Goal: Use online tool/utility: Use online tool/utility

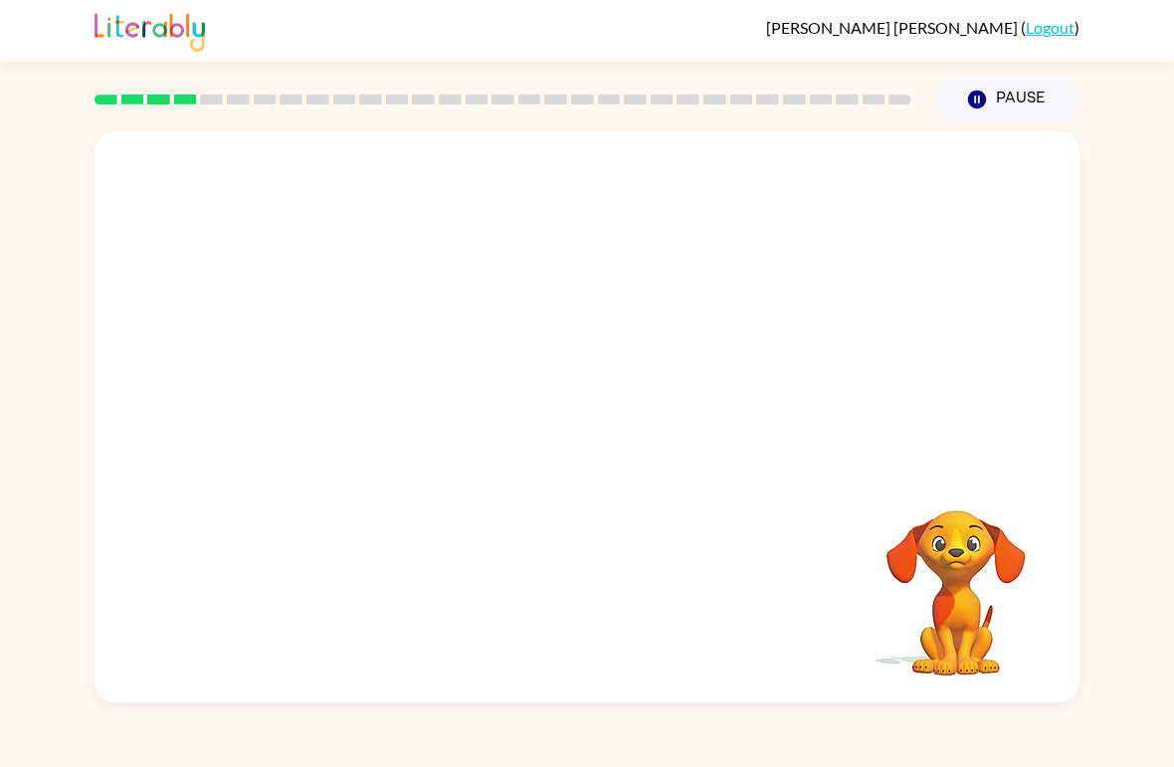
click at [1000, 507] on video "Your browser must support playing .mp4 files to use Literably. Please try using…" at bounding box center [956, 579] width 199 height 199
click at [1000, 506] on video "Your browser must support playing .mp4 files to use Literably. Please try using…" at bounding box center [956, 579] width 199 height 199
click at [996, 540] on video "Your browser must support playing .mp4 files to use Literably. Please try using…" at bounding box center [956, 579] width 199 height 199
click at [989, 549] on video "Your browser must support playing .mp4 files to use Literably. Please try using…" at bounding box center [956, 579] width 199 height 199
click at [982, 538] on video "Your browser must support playing .mp4 files to use Literably. Please try using…" at bounding box center [956, 579] width 199 height 199
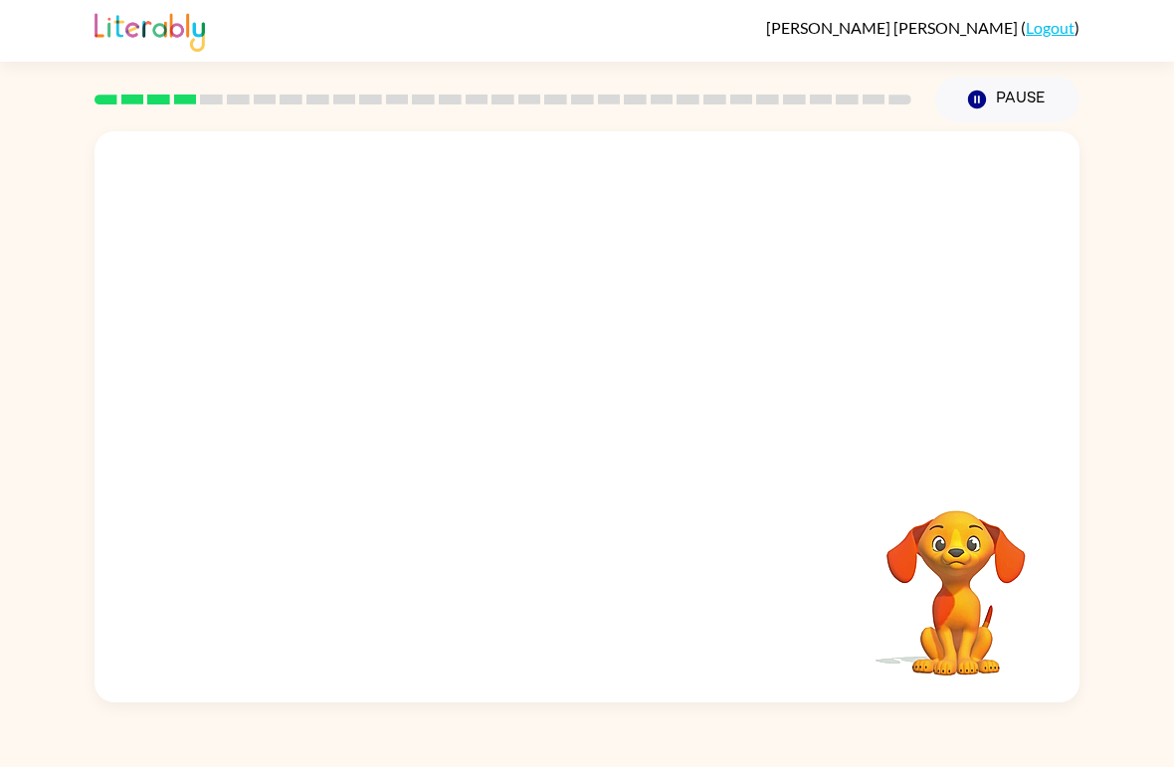
click at [973, 547] on video "Your browser must support playing .mp4 files to use Literably. Please try using…" at bounding box center [956, 579] width 199 height 199
click at [974, 546] on video "Your browser must support playing .mp4 files to use Literably. Please try using…" at bounding box center [956, 579] width 199 height 199
click at [972, 547] on video "Your browser must support playing .mp4 files to use Literably. Please try using…" at bounding box center [956, 579] width 199 height 199
click at [974, 549] on video "Your browser must support playing .mp4 files to use Literably. Please try using…" at bounding box center [956, 579] width 199 height 199
click at [585, 459] on div at bounding box center [587, 427] width 127 height 73
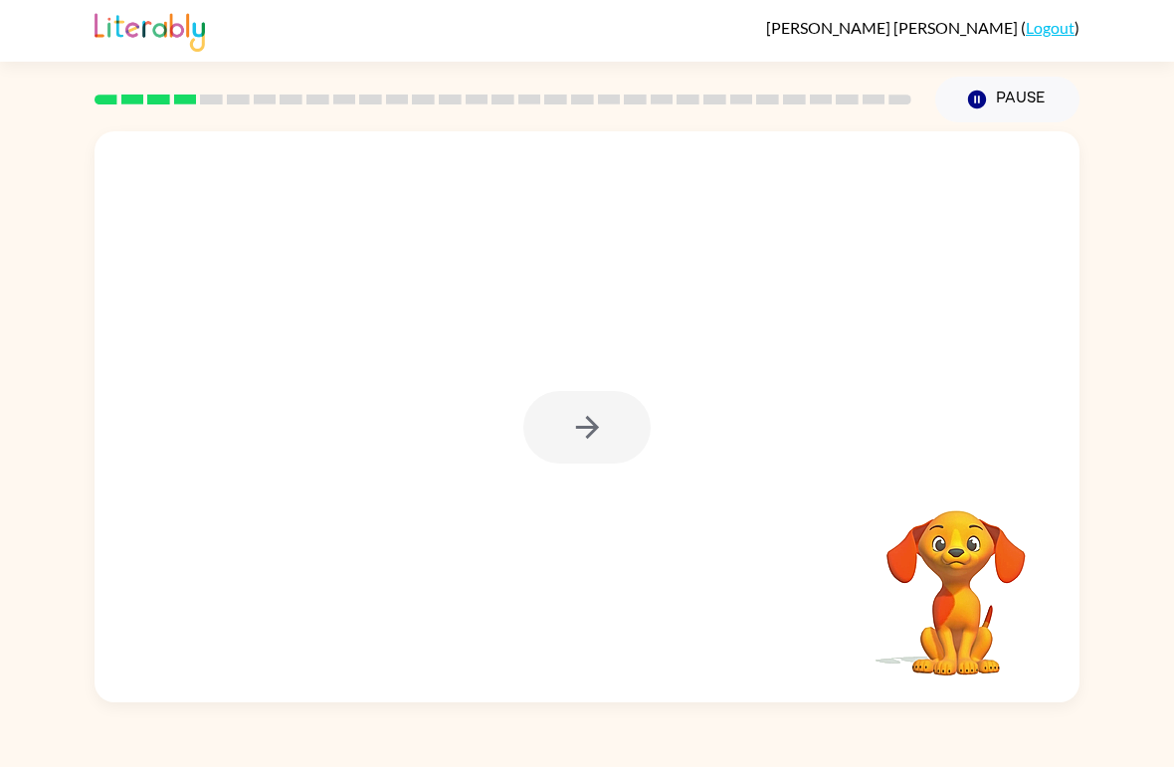
click at [617, 419] on div at bounding box center [587, 427] width 127 height 73
click at [608, 435] on div at bounding box center [587, 427] width 127 height 73
click at [608, 434] on div at bounding box center [587, 427] width 127 height 73
click at [575, 431] on div at bounding box center [587, 427] width 127 height 73
click at [575, 430] on div at bounding box center [587, 427] width 127 height 73
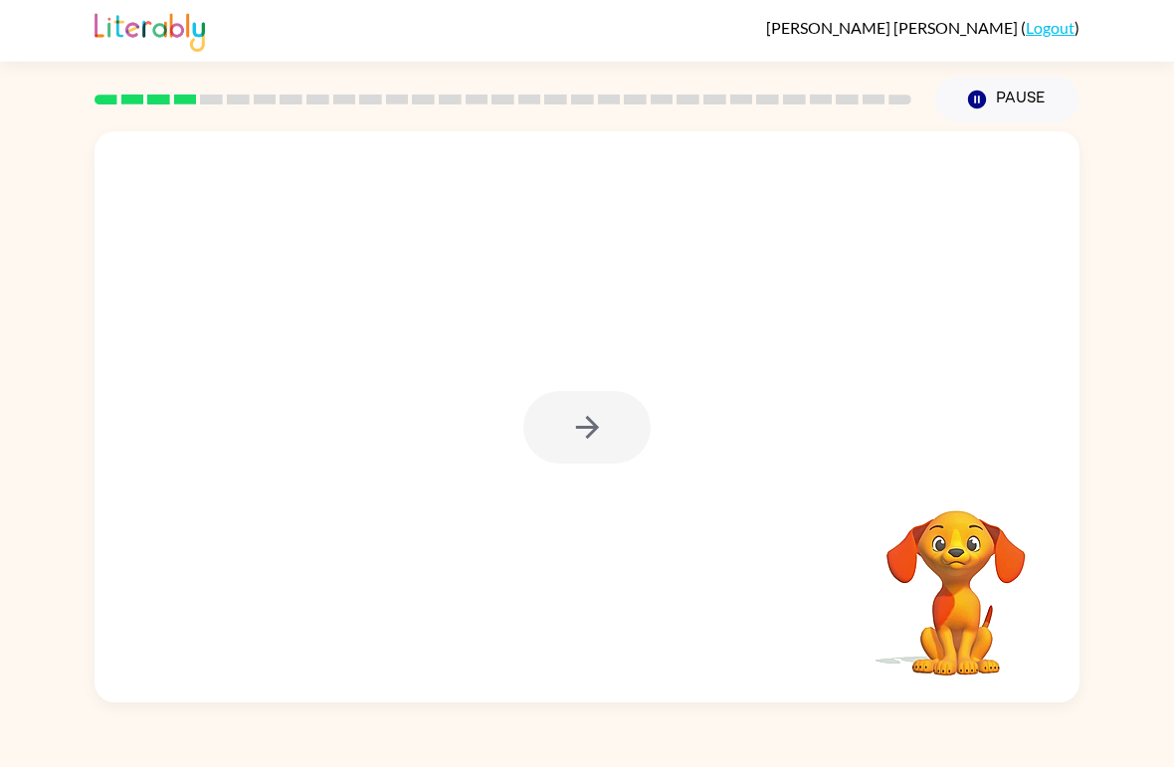
click at [577, 427] on div at bounding box center [587, 427] width 127 height 73
click at [577, 426] on div at bounding box center [587, 427] width 127 height 73
click at [572, 428] on icon "button" at bounding box center [587, 427] width 35 height 35
click at [577, 430] on div at bounding box center [587, 427] width 127 height 73
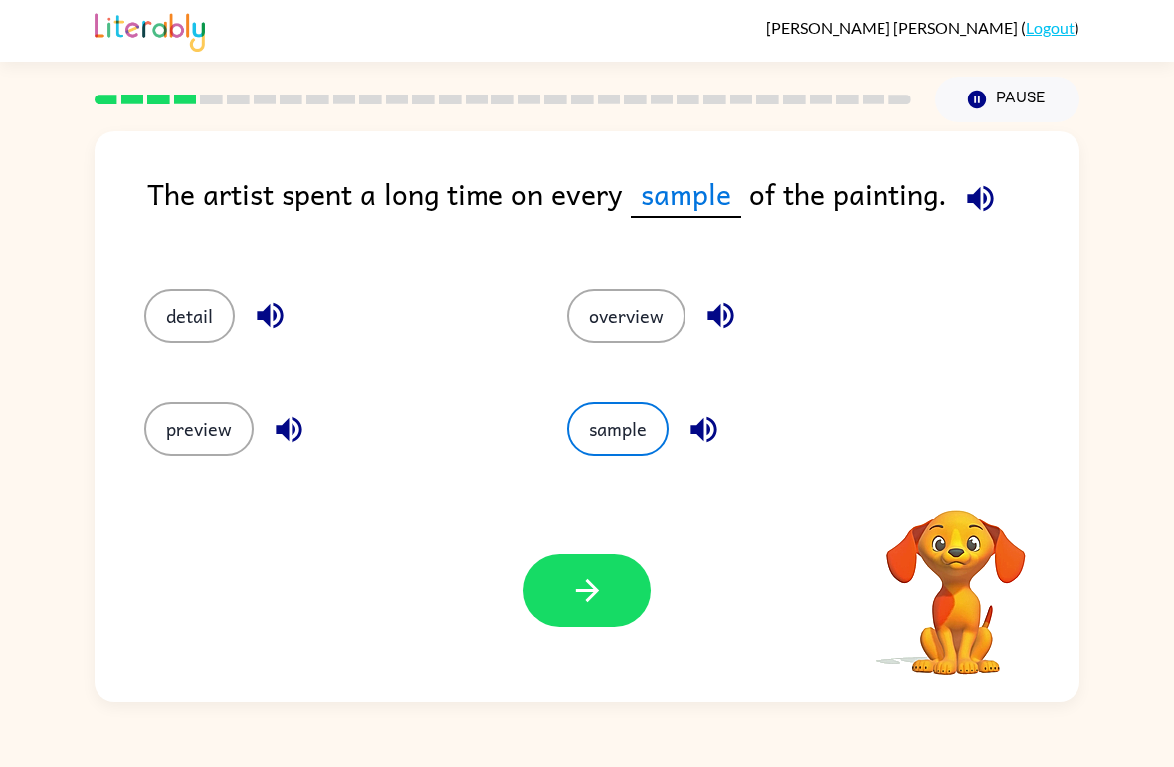
click at [590, 428] on button "sample" at bounding box center [618, 429] width 102 height 54
click at [176, 313] on button "detail" at bounding box center [189, 317] width 91 height 54
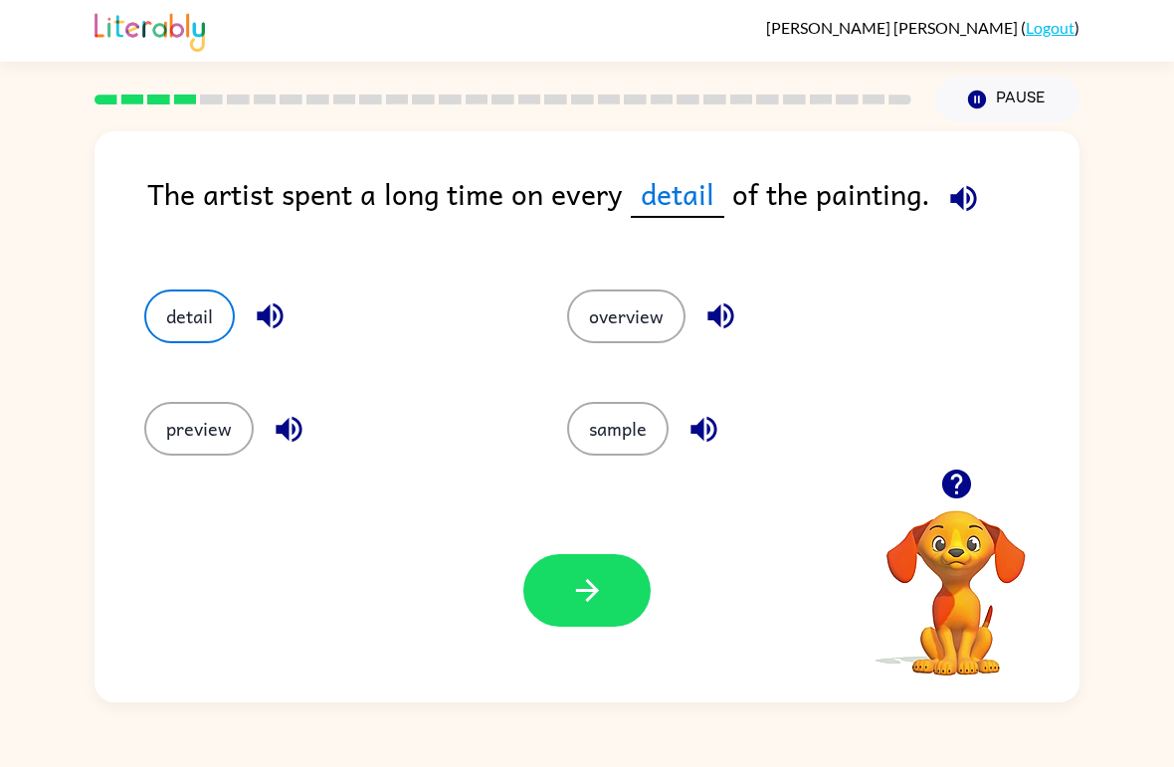
click at [558, 572] on button "button" at bounding box center [587, 590] width 127 height 73
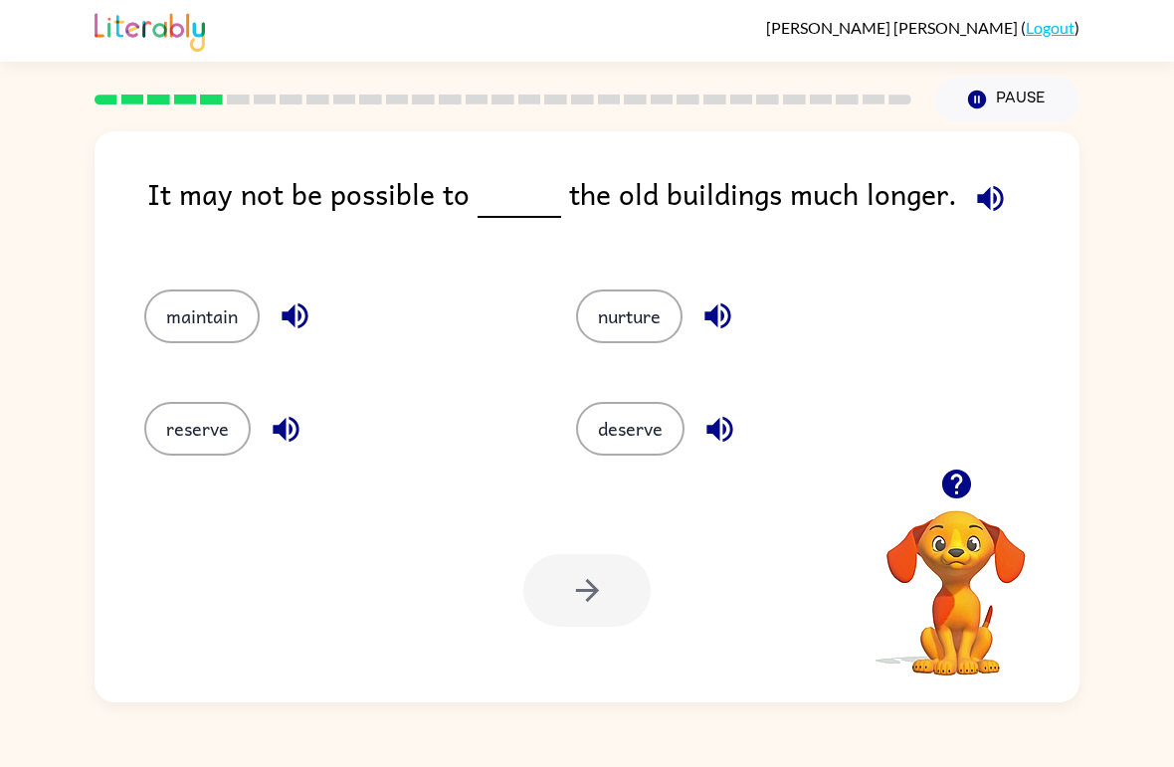
click at [216, 430] on button "reserve" at bounding box center [197, 429] width 106 height 54
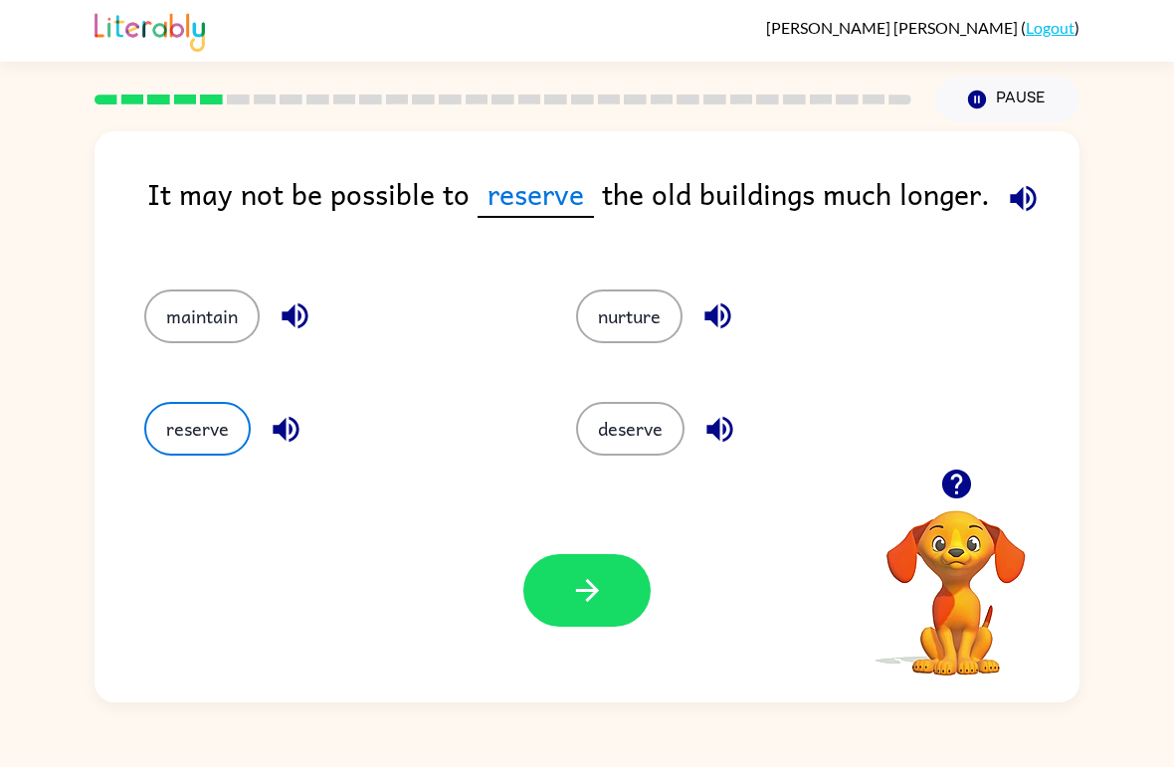
click at [605, 597] on button "button" at bounding box center [587, 590] width 127 height 73
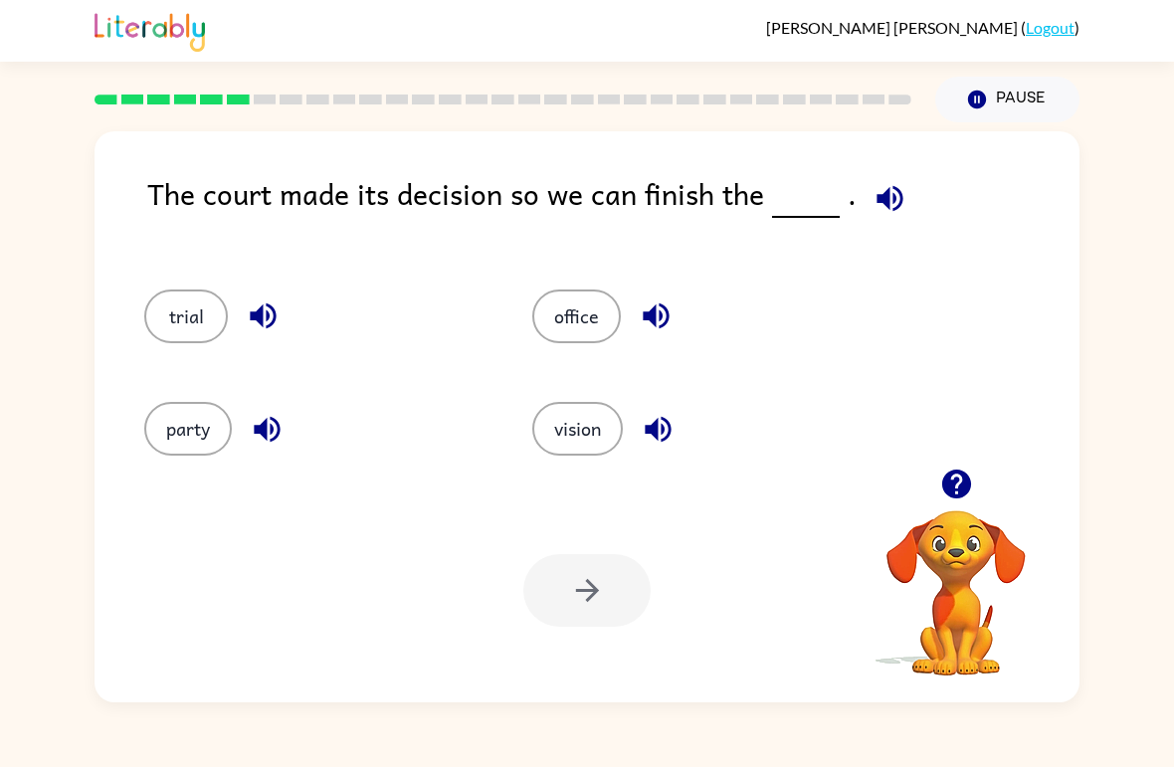
click at [179, 416] on button "party" at bounding box center [188, 429] width 88 height 54
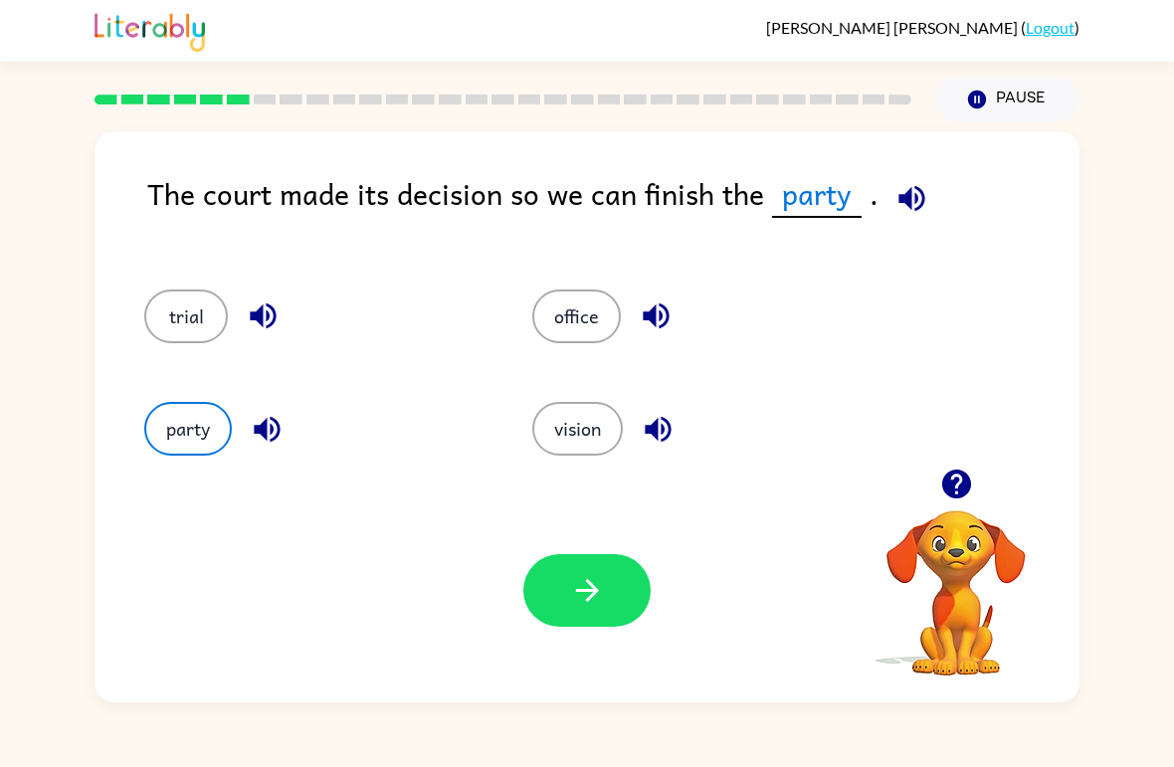
click at [175, 318] on button "trial" at bounding box center [186, 317] width 84 height 54
click at [595, 602] on icon "button" at bounding box center [587, 590] width 35 height 35
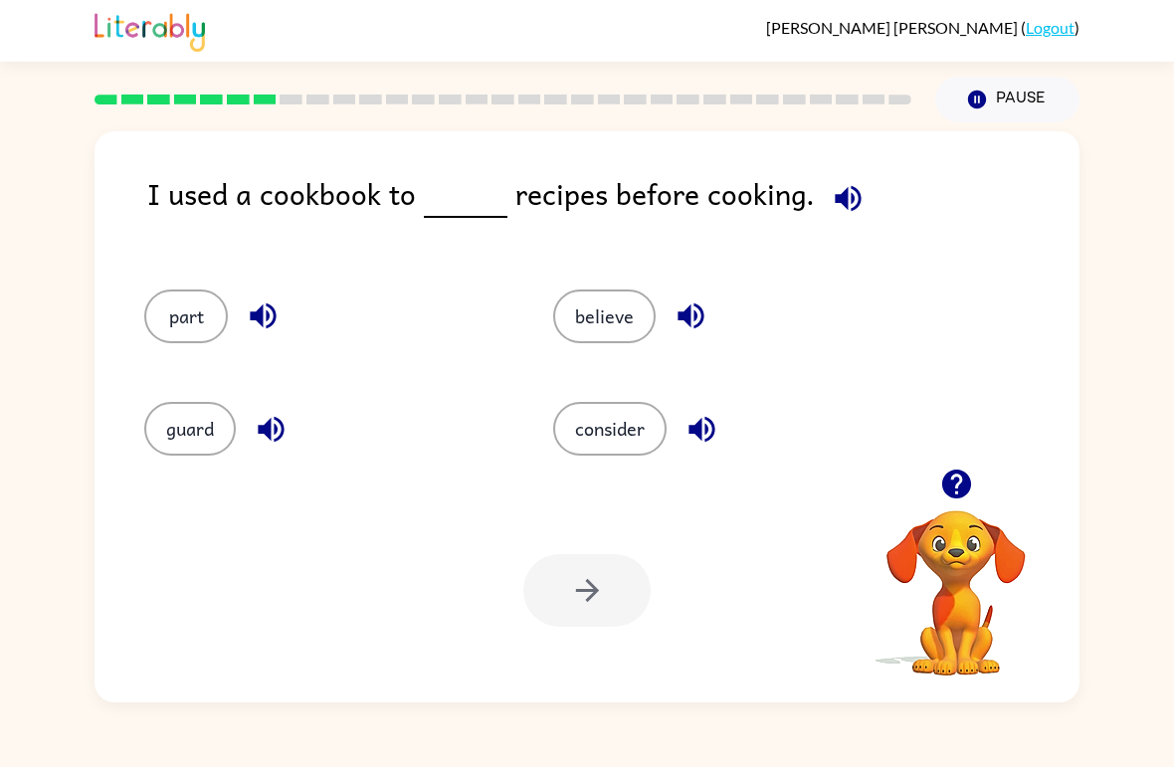
click at [666, 429] on button "consider" at bounding box center [609, 429] width 113 height 54
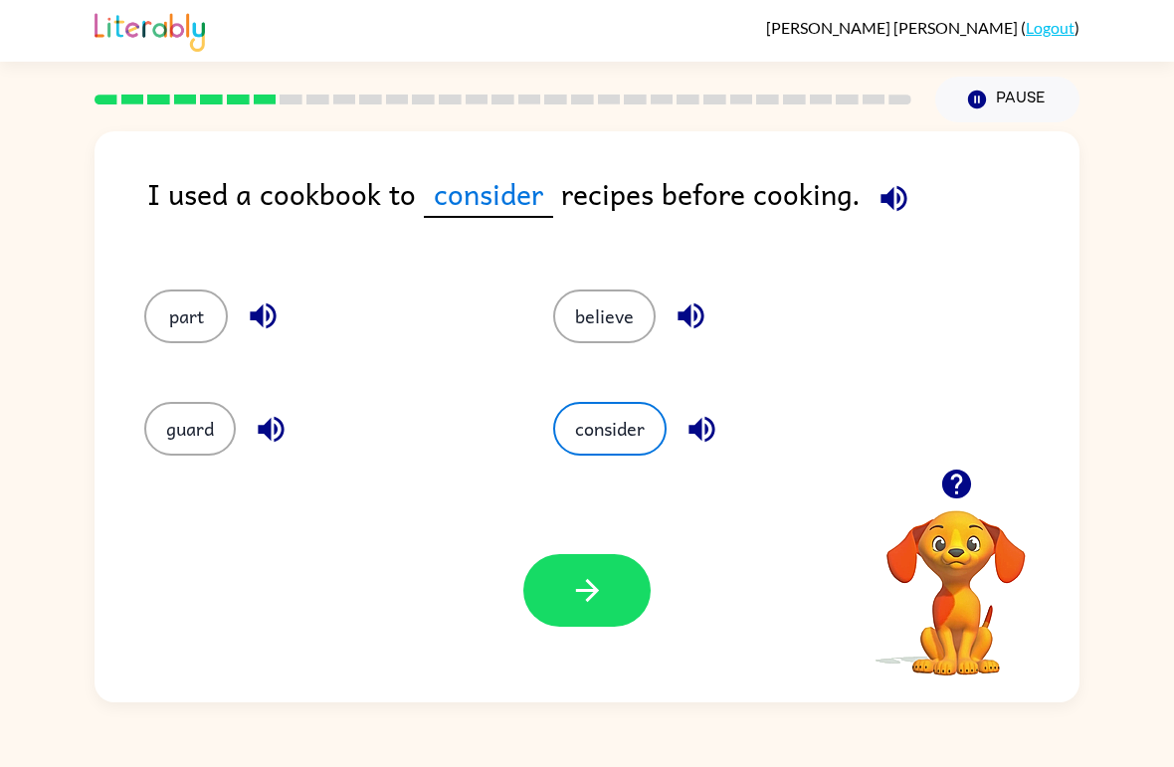
click at [599, 614] on button "button" at bounding box center [587, 590] width 127 height 73
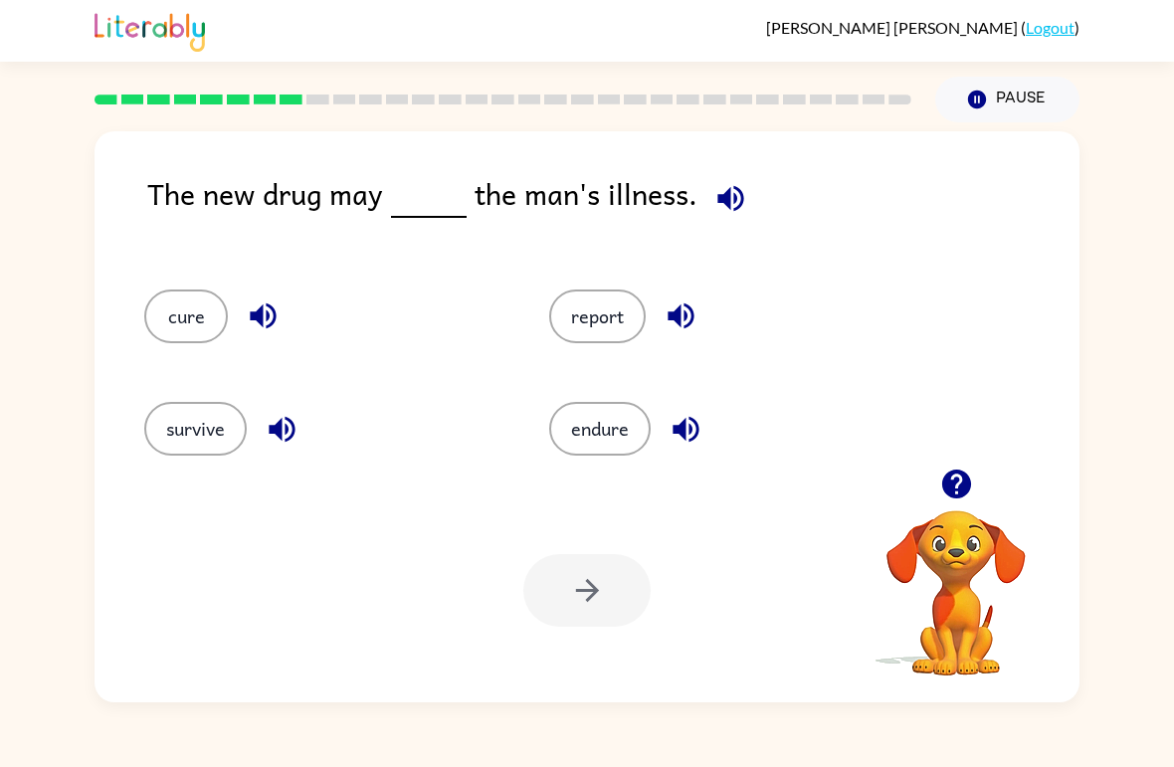
click at [614, 316] on button "report" at bounding box center [597, 317] width 97 height 54
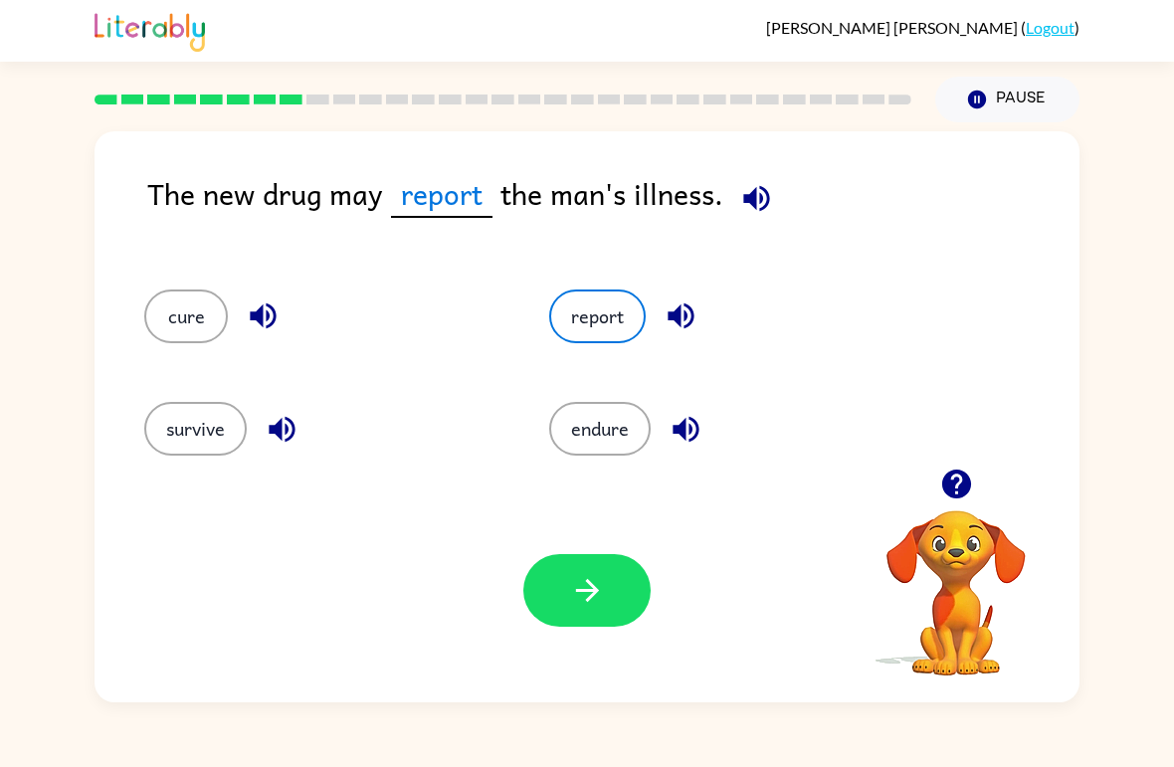
click at [597, 595] on icon "button" at bounding box center [587, 590] width 35 height 35
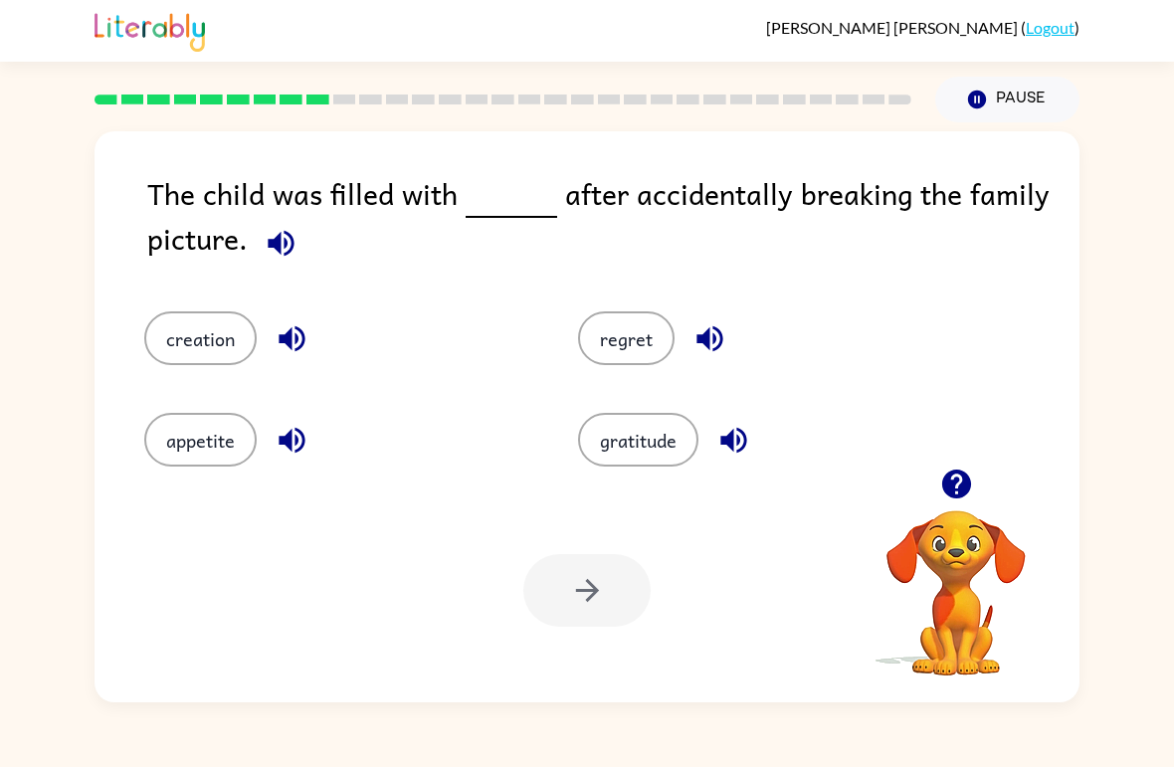
click at [204, 323] on button "creation" at bounding box center [200, 339] width 112 height 54
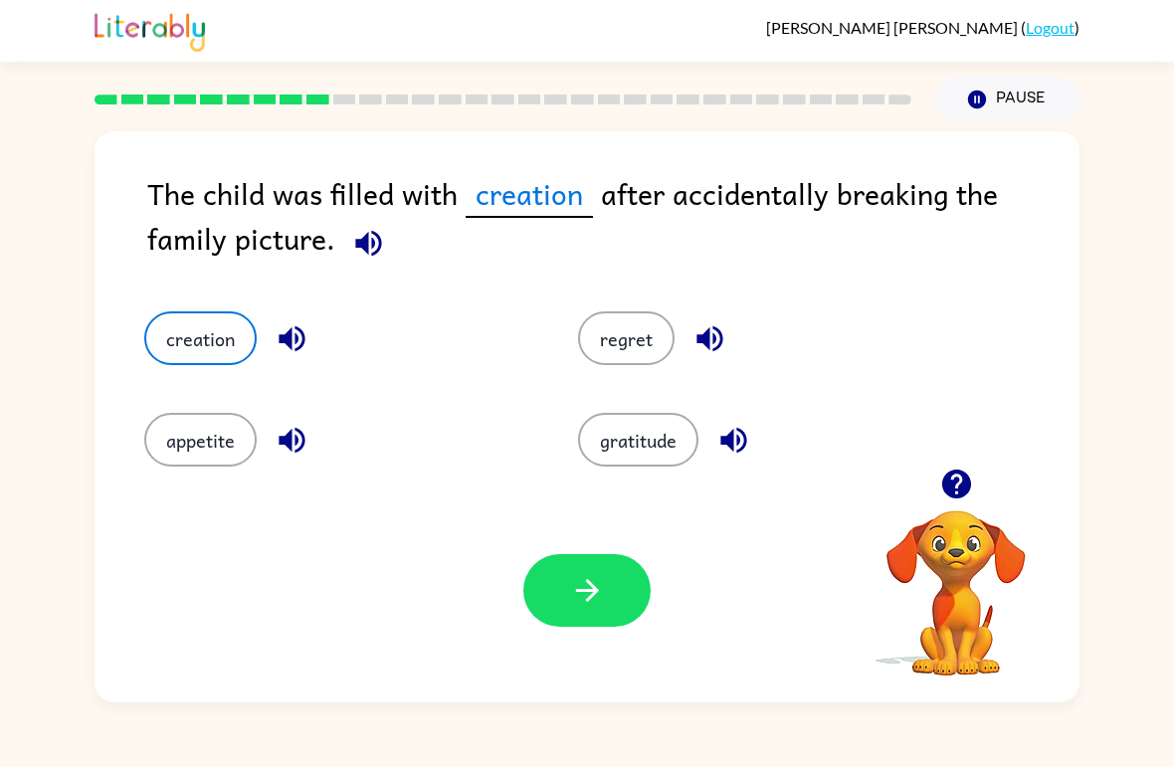
click at [575, 638] on div "Your browser must support playing .mp4 files to use Literably. Please try using…" at bounding box center [587, 591] width 985 height 224
click at [574, 637] on div "Your browser must support playing .mp4 files to use Literably. Please try using…" at bounding box center [587, 591] width 985 height 224
click at [612, 583] on button "button" at bounding box center [587, 590] width 127 height 73
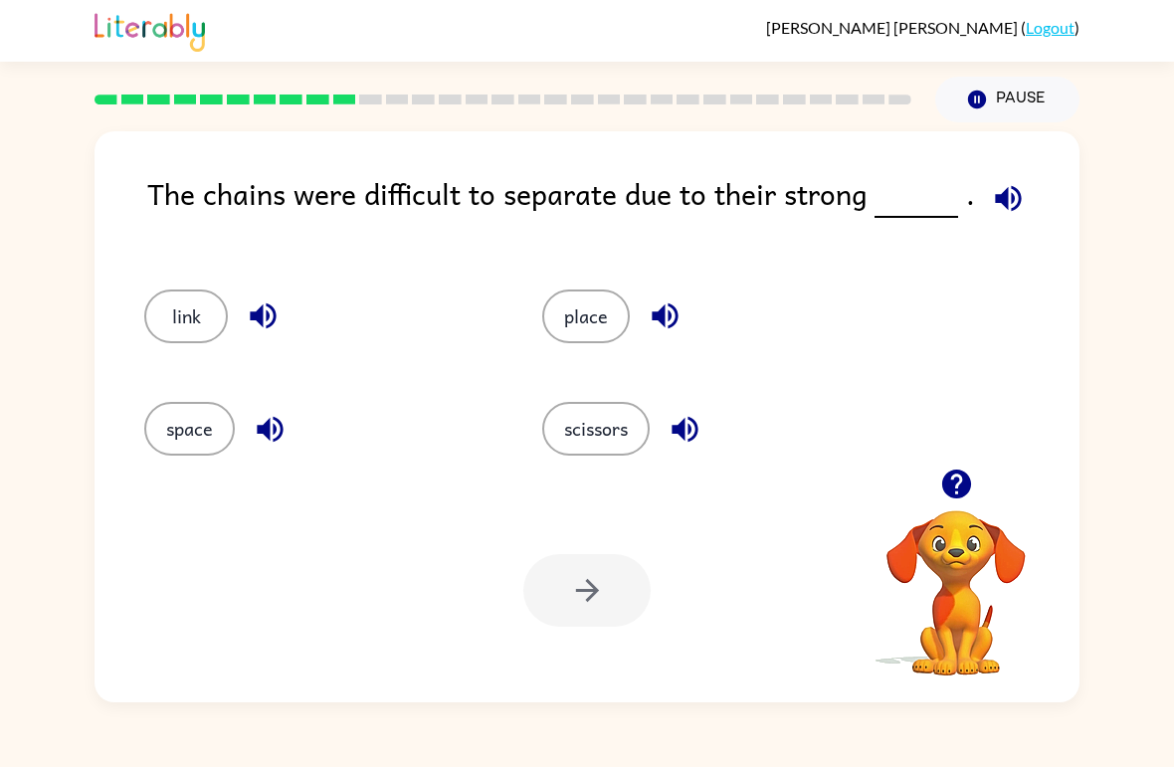
click at [625, 321] on button "place" at bounding box center [586, 317] width 88 height 54
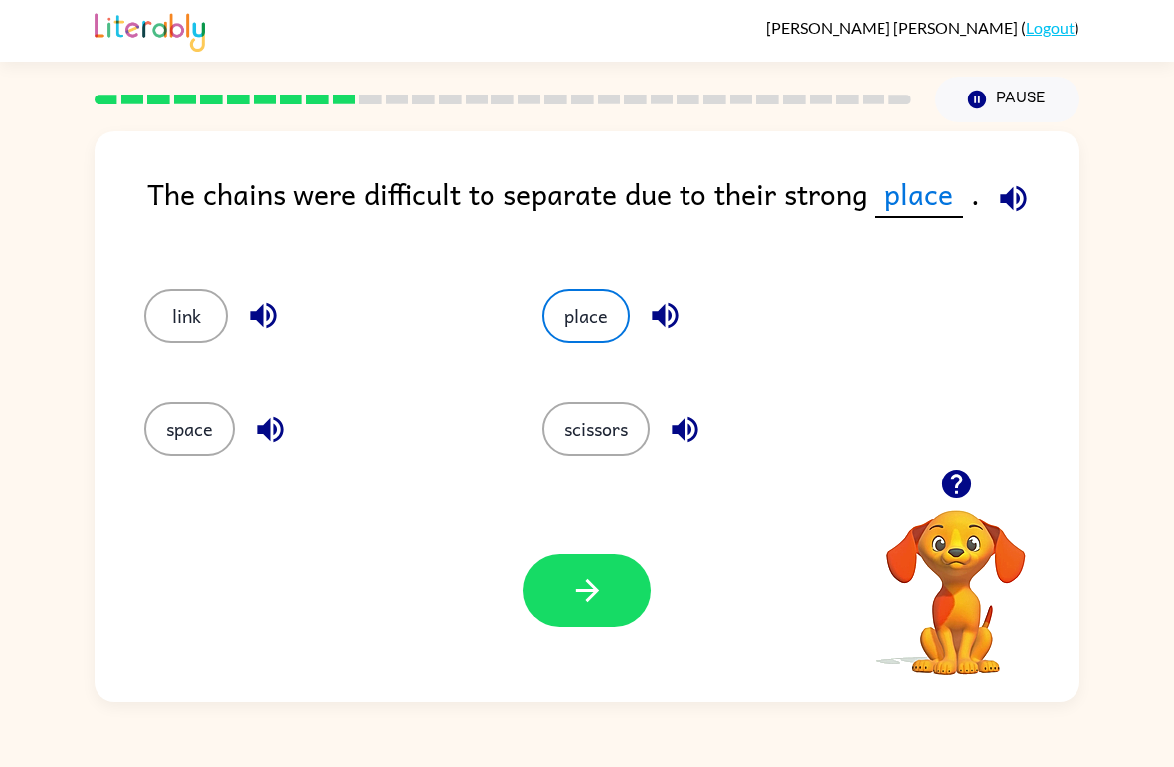
click at [603, 595] on icon "button" at bounding box center [587, 590] width 35 height 35
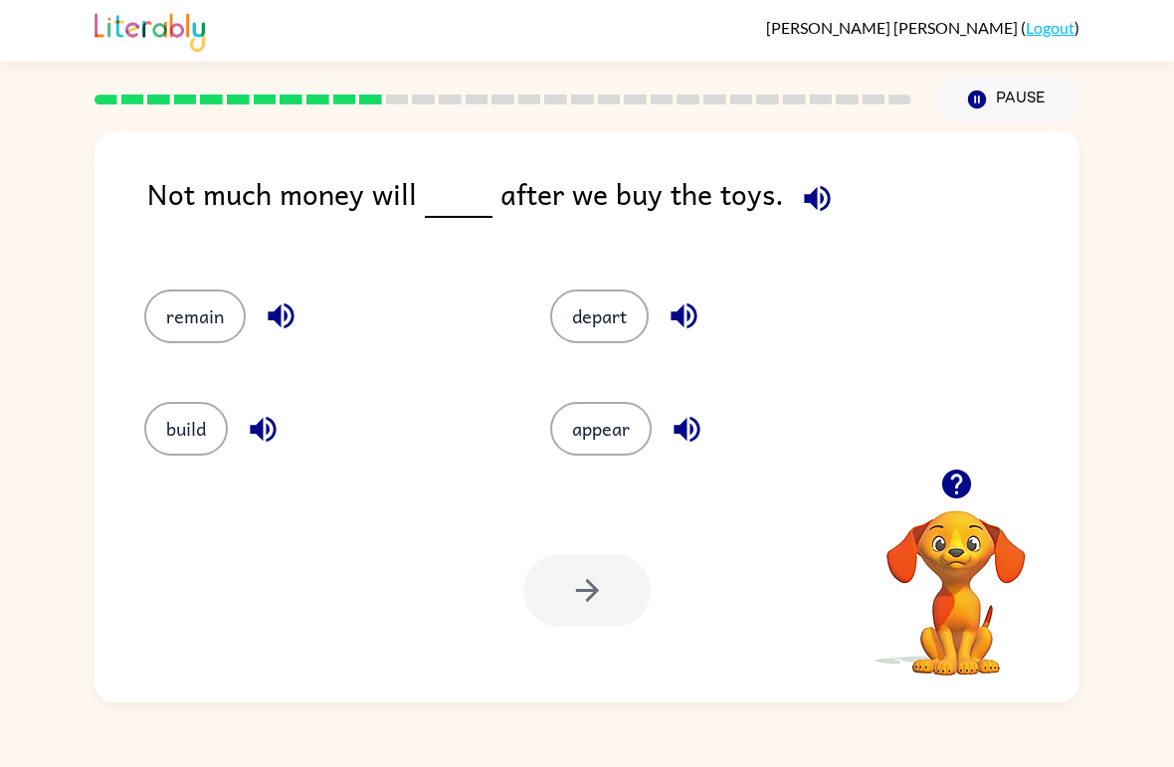
click at [207, 326] on button "remain" at bounding box center [195, 317] width 102 height 54
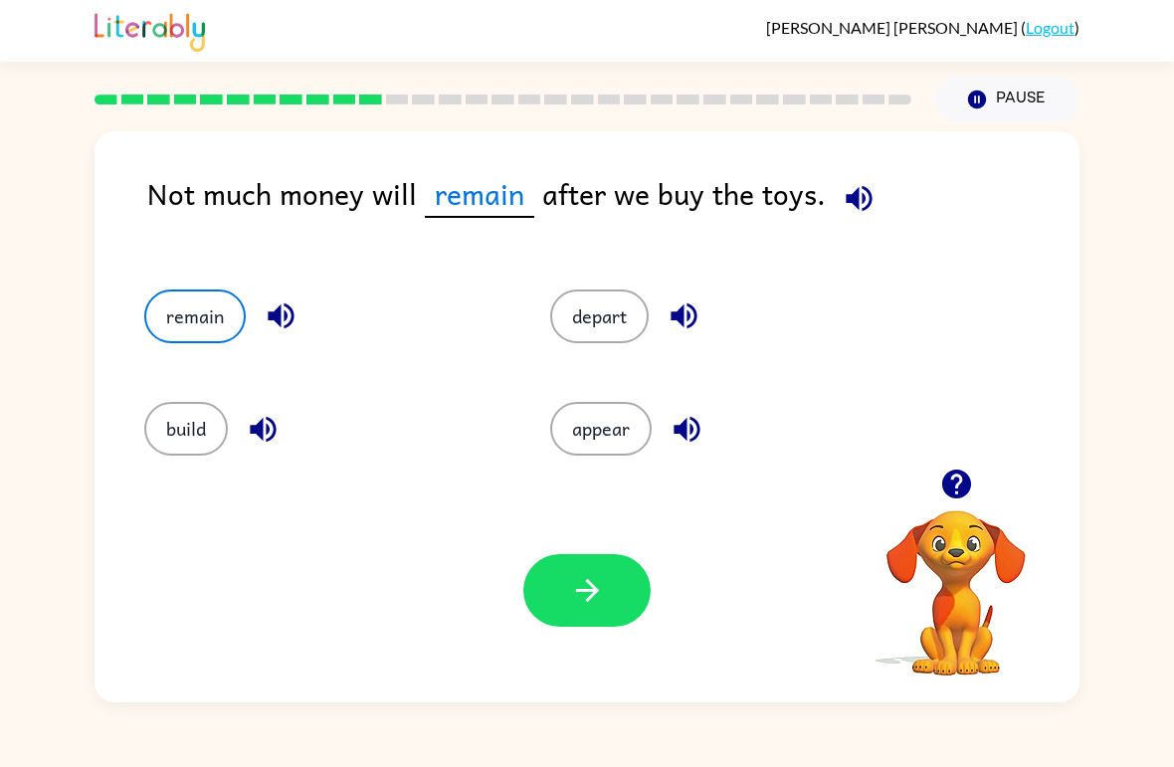
click at [590, 594] on icon "button" at bounding box center [587, 590] width 35 height 35
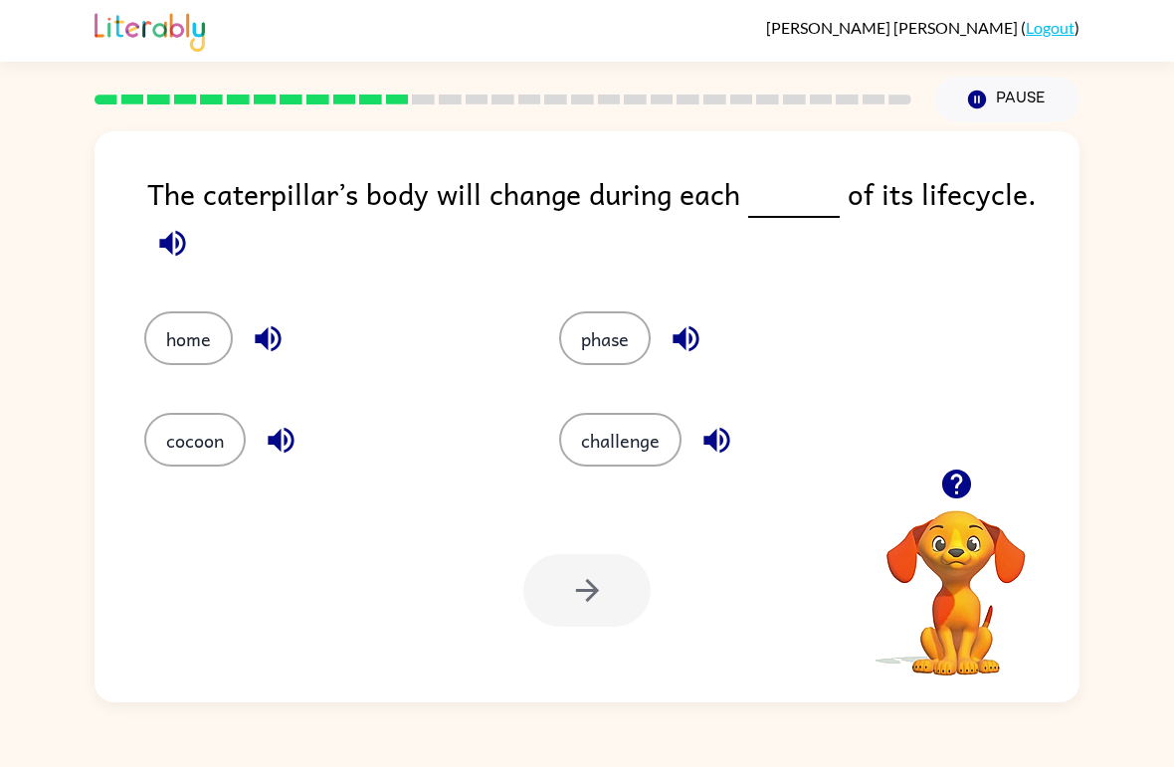
click at [638, 444] on button "challenge" at bounding box center [620, 440] width 122 height 54
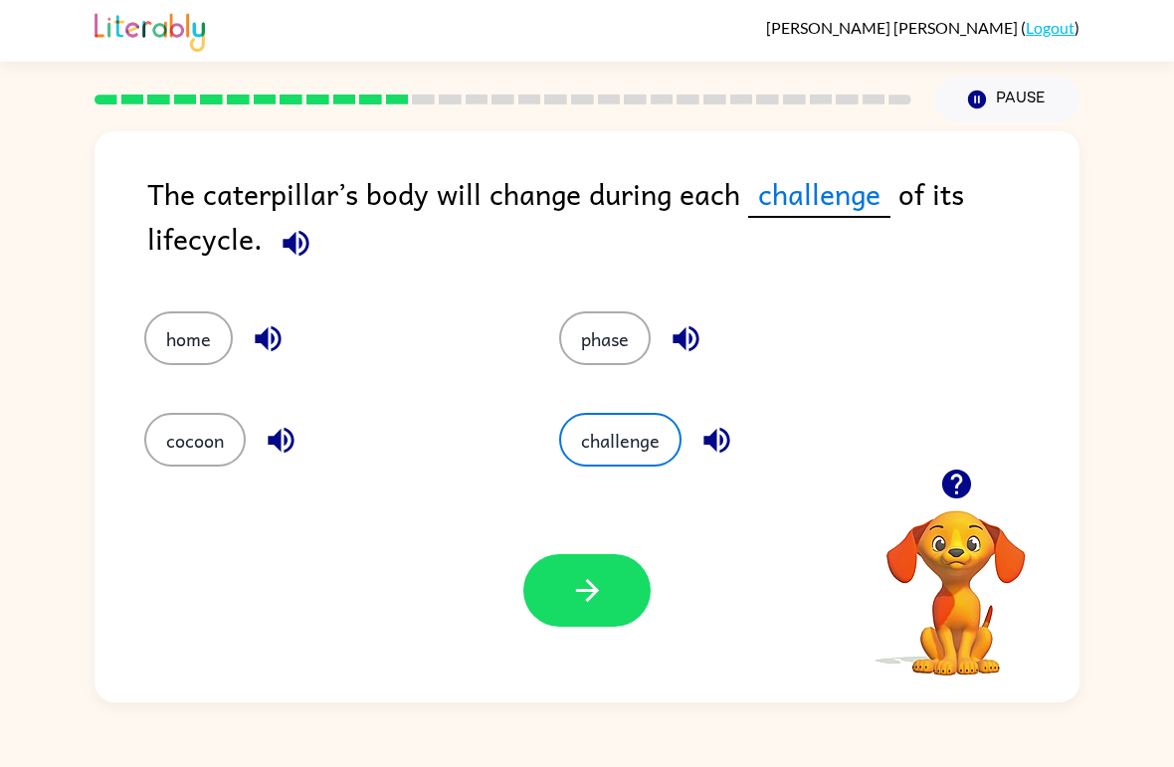
click at [597, 587] on icon "button" at bounding box center [587, 590] width 35 height 35
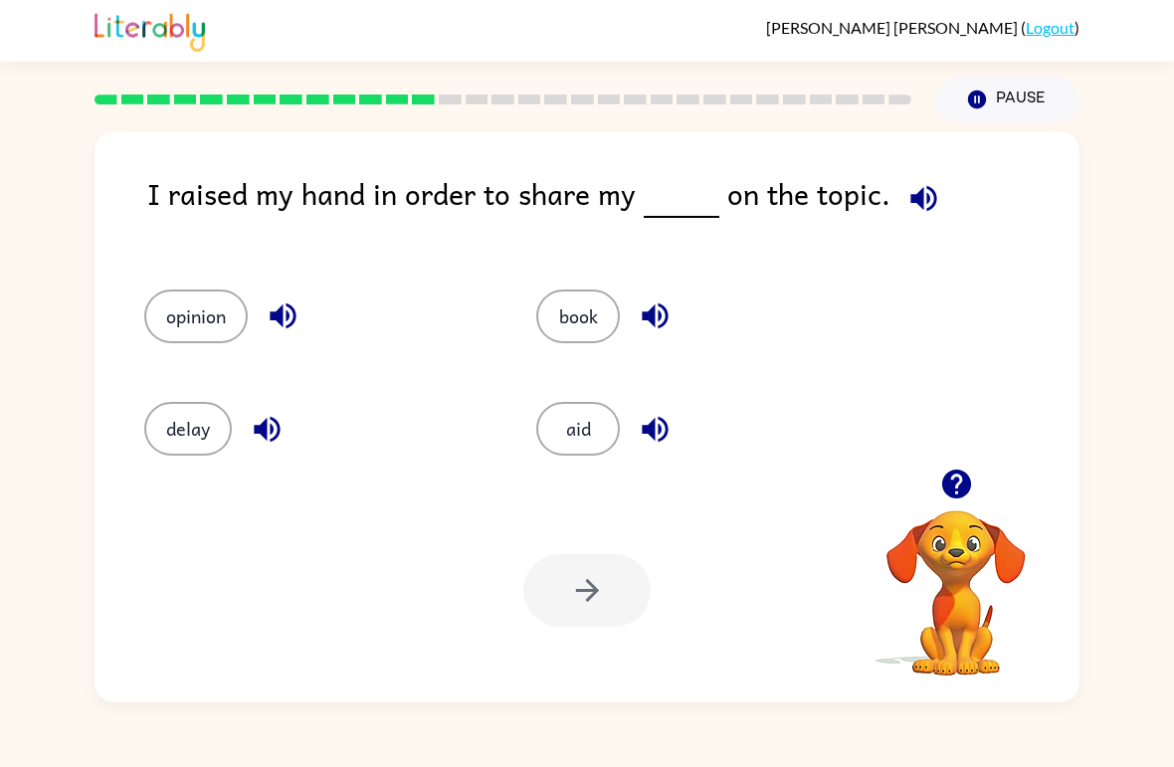
click at [202, 306] on button "opinion" at bounding box center [196, 317] width 104 height 54
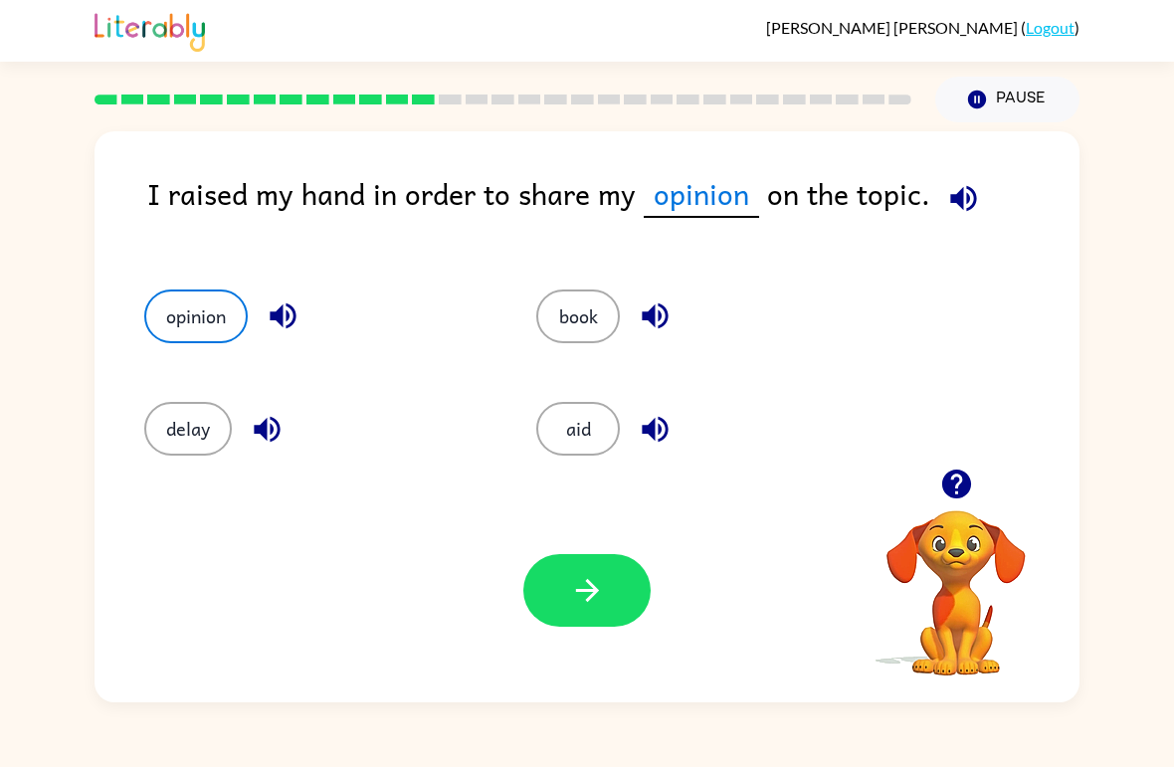
click at [574, 597] on icon "button" at bounding box center [587, 590] width 35 height 35
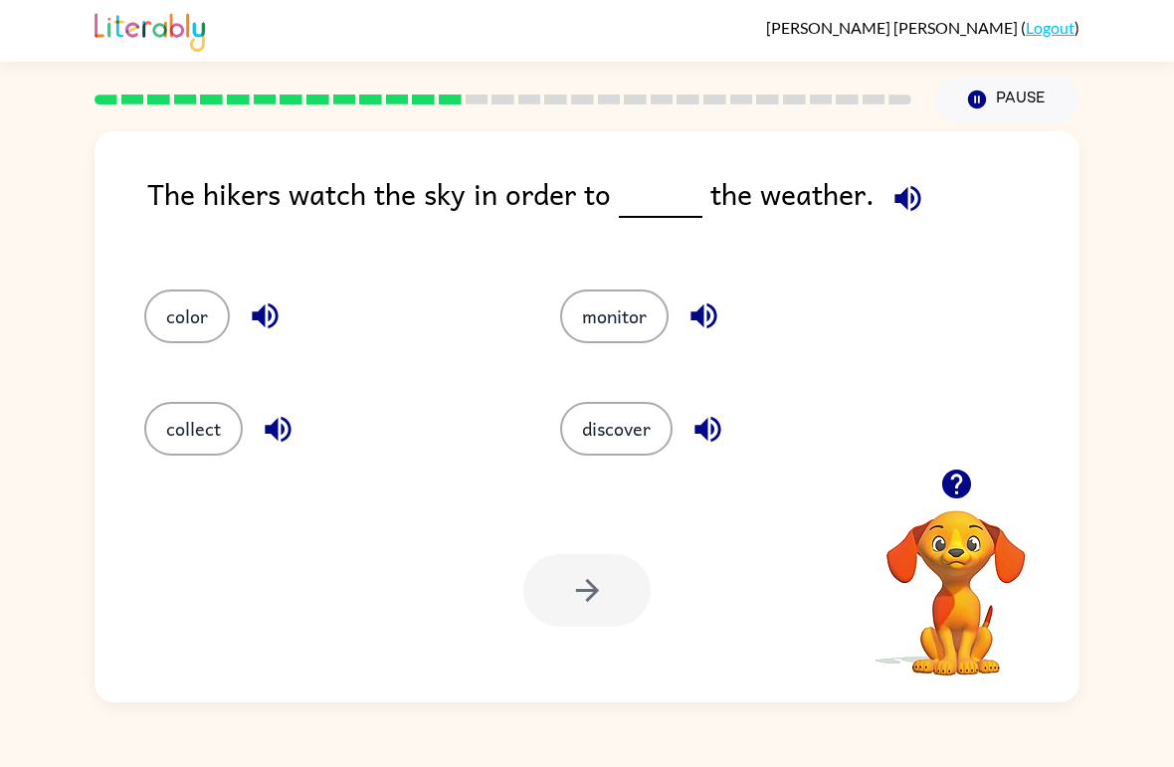
click at [607, 411] on button "discover" at bounding box center [616, 429] width 112 height 54
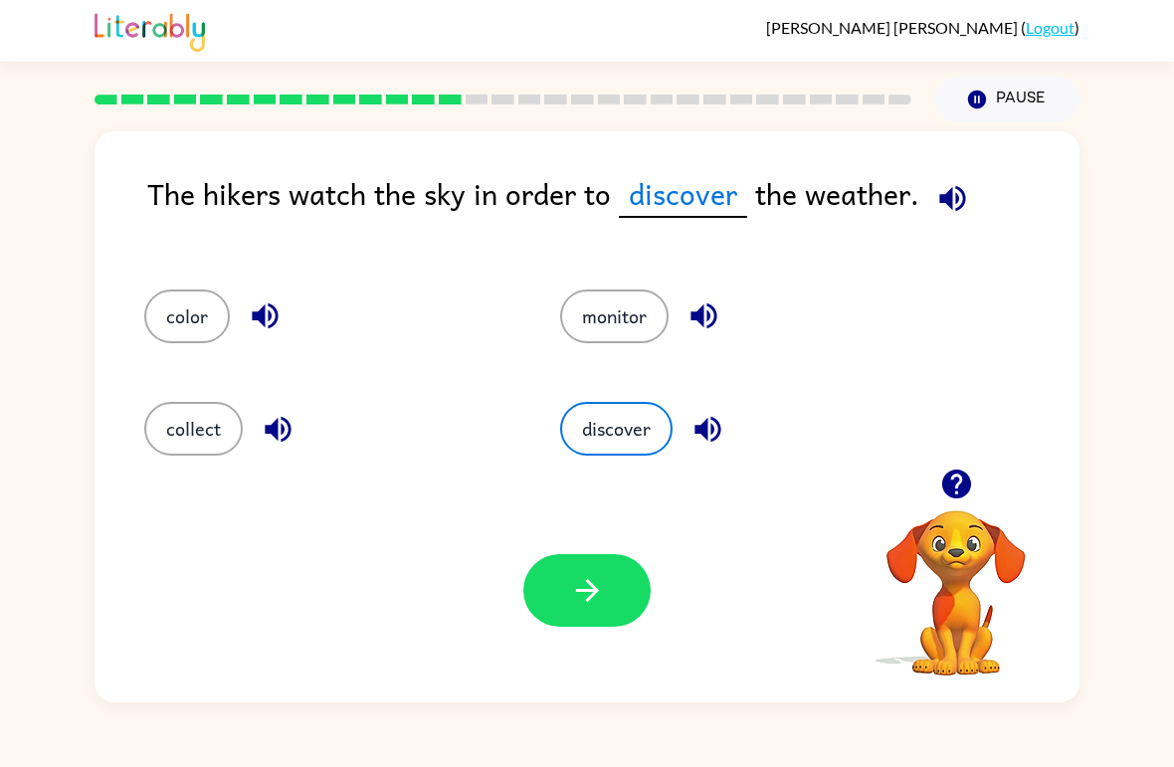
click at [586, 595] on icon "button" at bounding box center [587, 590] width 35 height 35
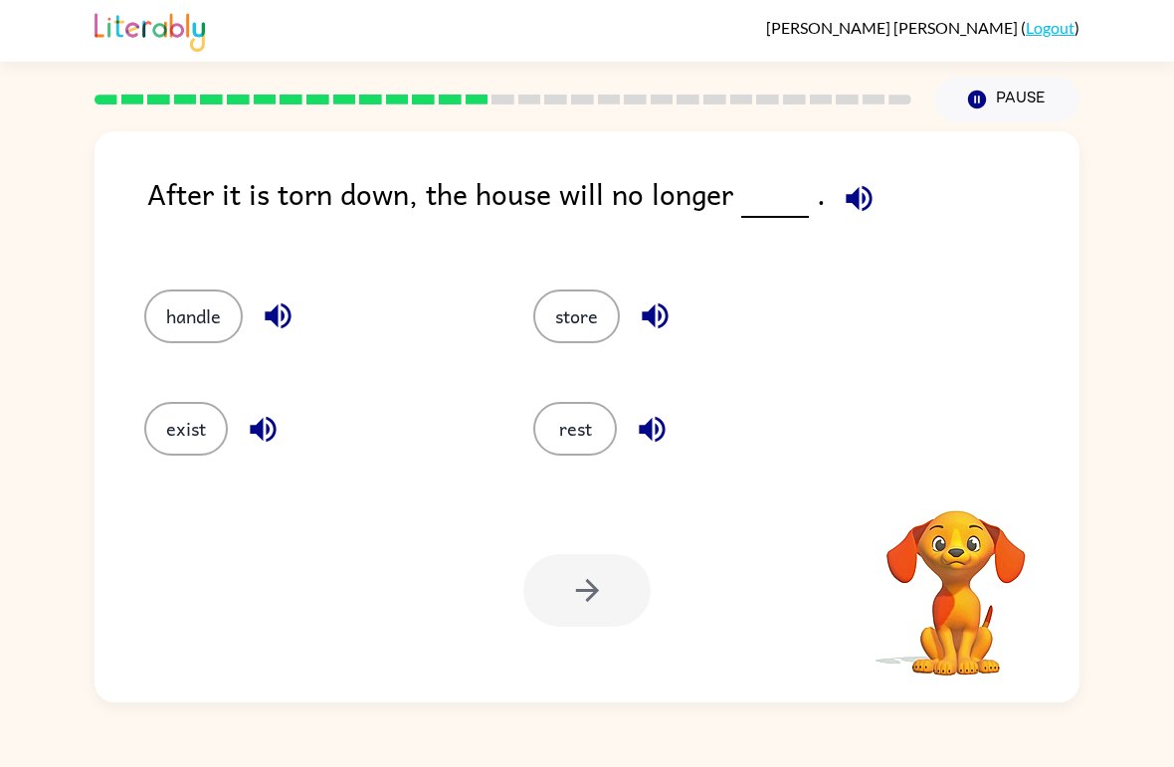
click at [761, 565] on div "Your browser must support playing .mp4 files to use Literably. Please try using…" at bounding box center [587, 591] width 985 height 224
click at [201, 320] on button "handle" at bounding box center [193, 317] width 99 height 54
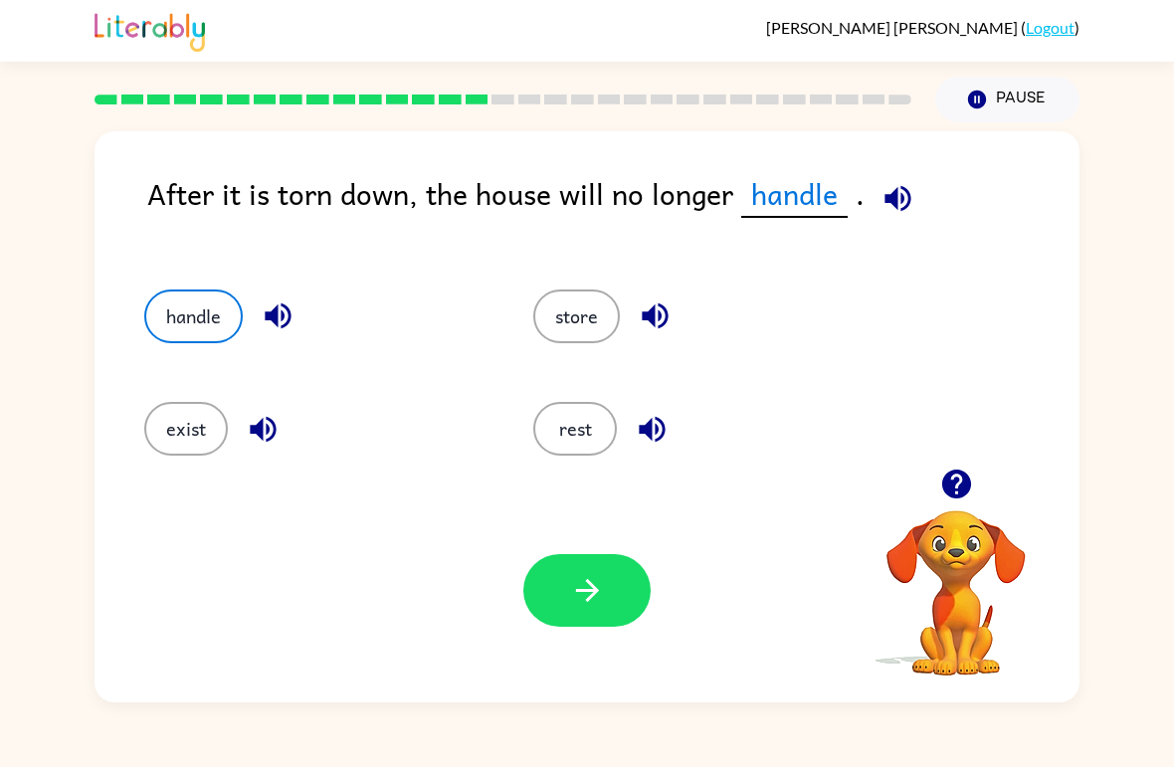
click at [572, 611] on button "button" at bounding box center [587, 590] width 127 height 73
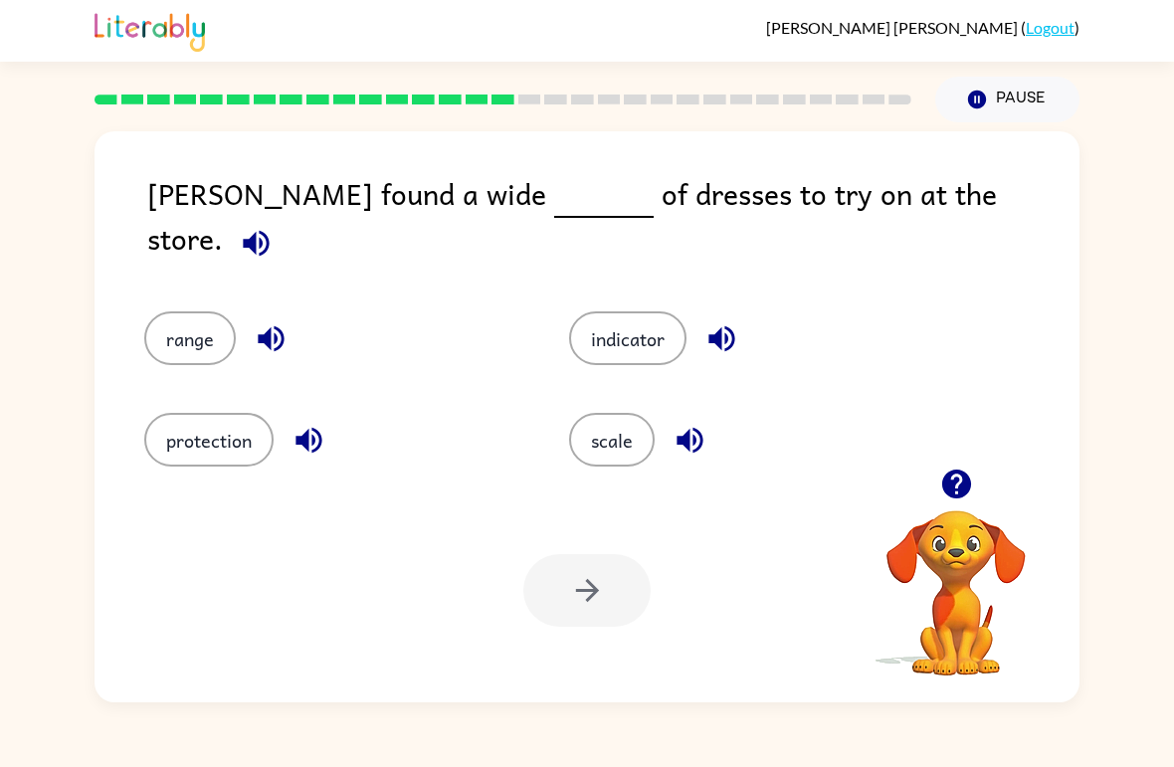
click at [213, 437] on button "protection" at bounding box center [208, 440] width 129 height 54
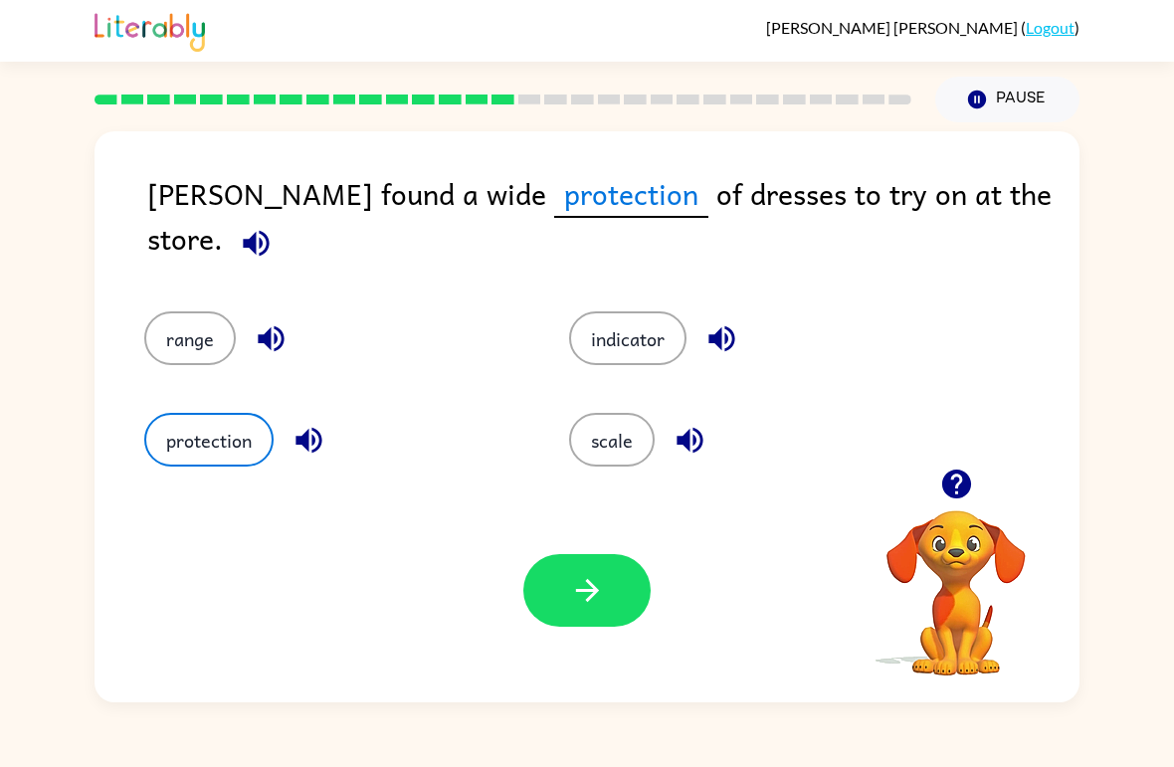
click at [645, 321] on button "indicator" at bounding box center [627, 339] width 117 height 54
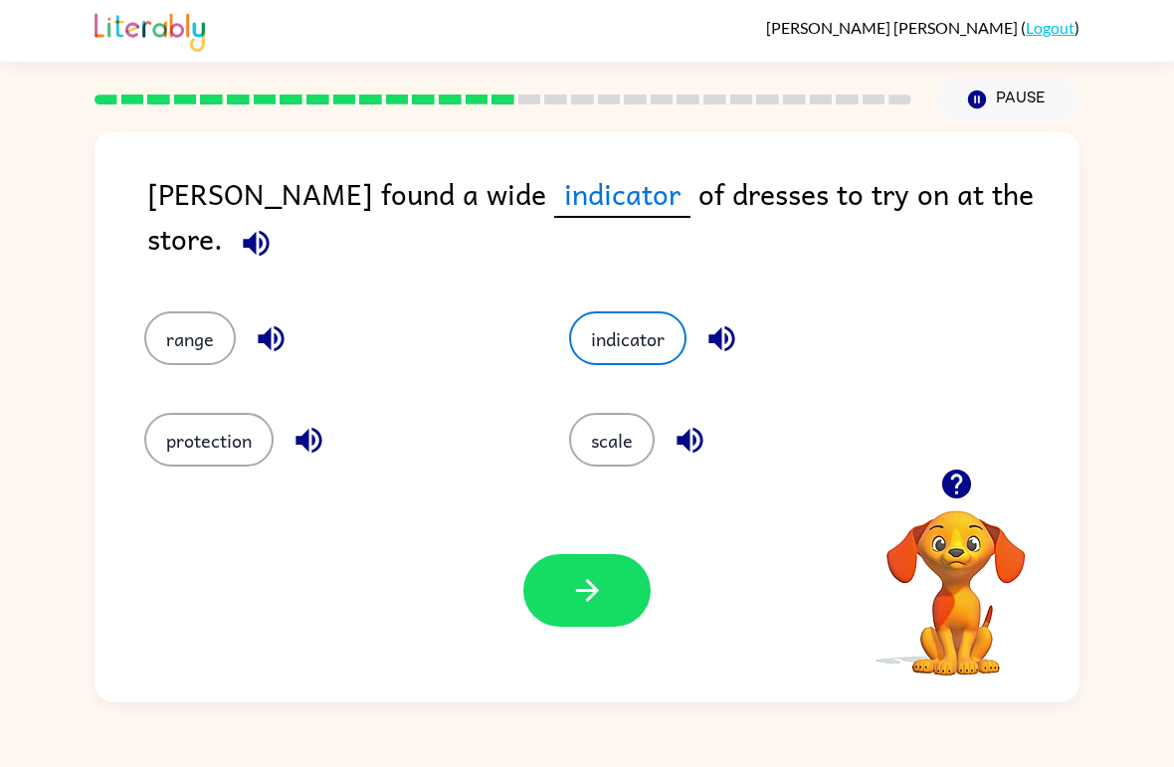
click at [595, 597] on icon "button" at bounding box center [587, 590] width 35 height 35
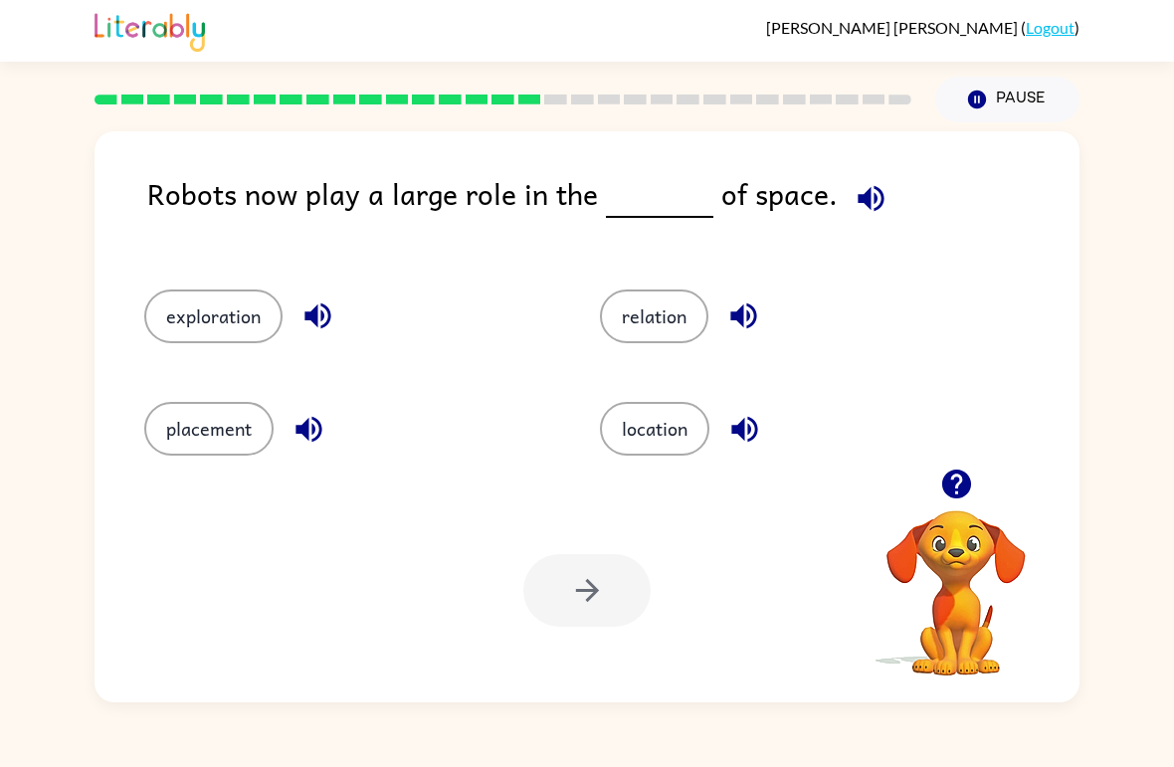
click at [198, 316] on button "exploration" at bounding box center [213, 317] width 138 height 54
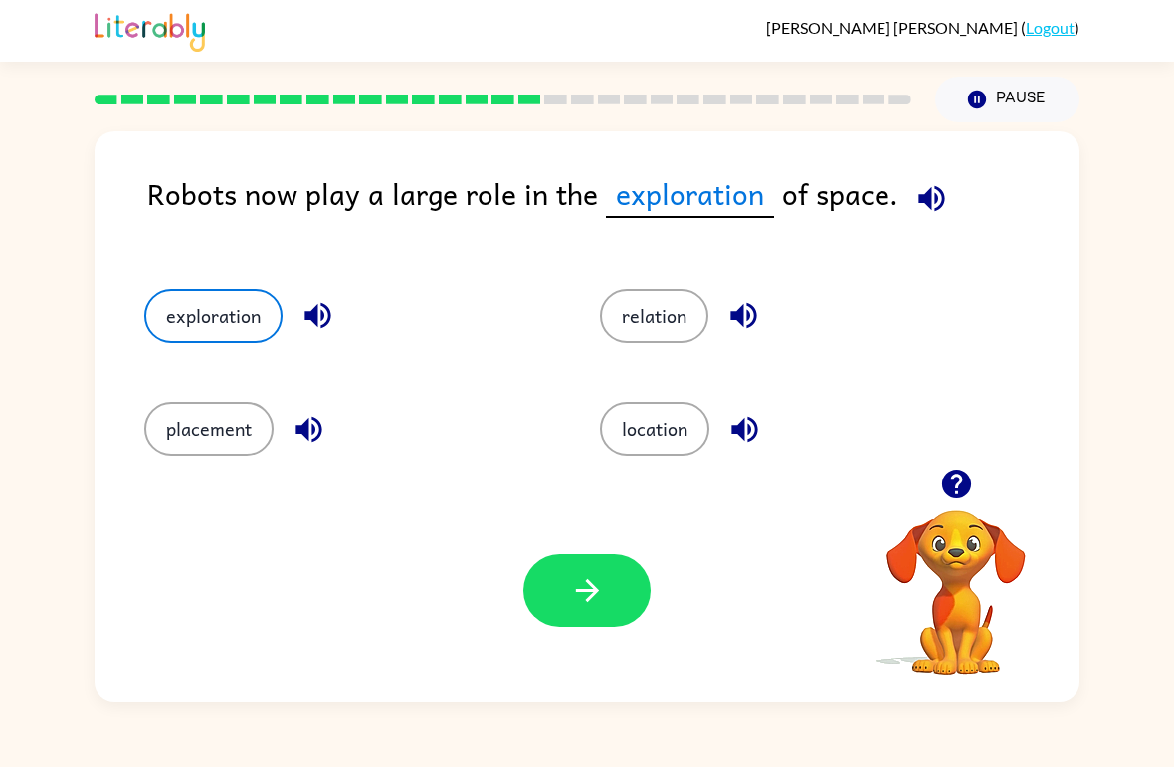
click at [536, 593] on button "button" at bounding box center [587, 590] width 127 height 73
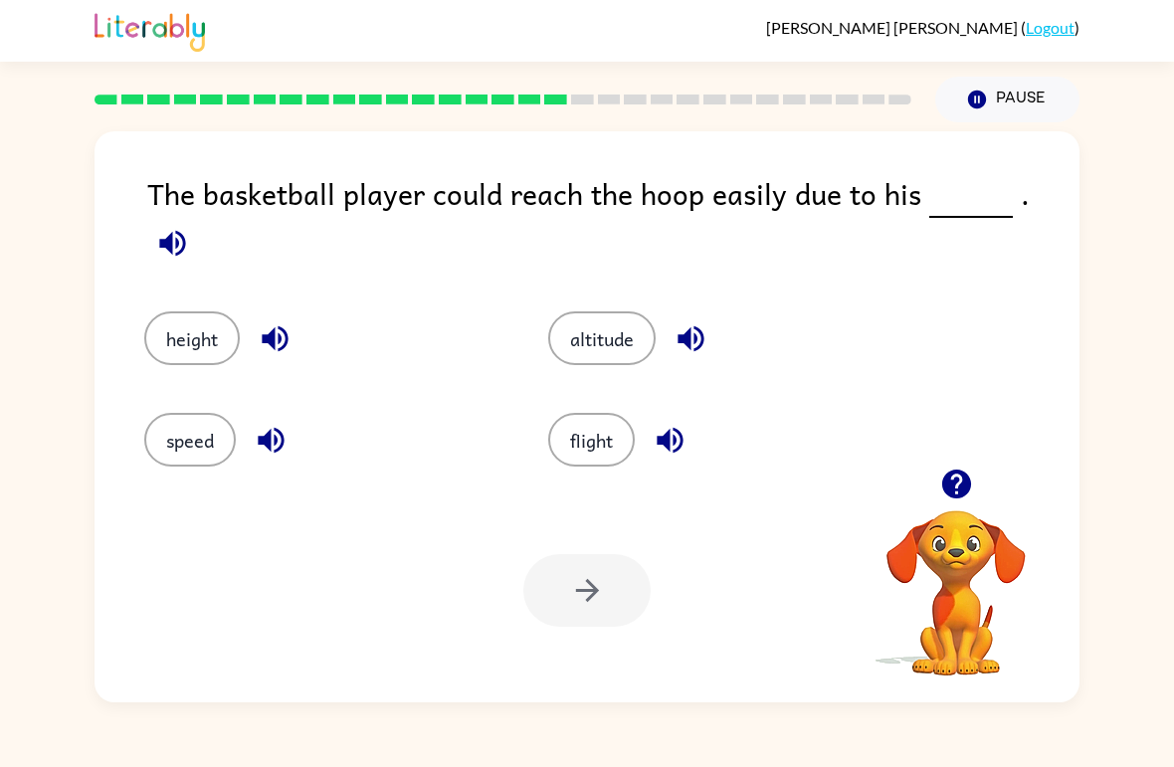
click at [604, 337] on button "altitude" at bounding box center [601, 339] width 107 height 54
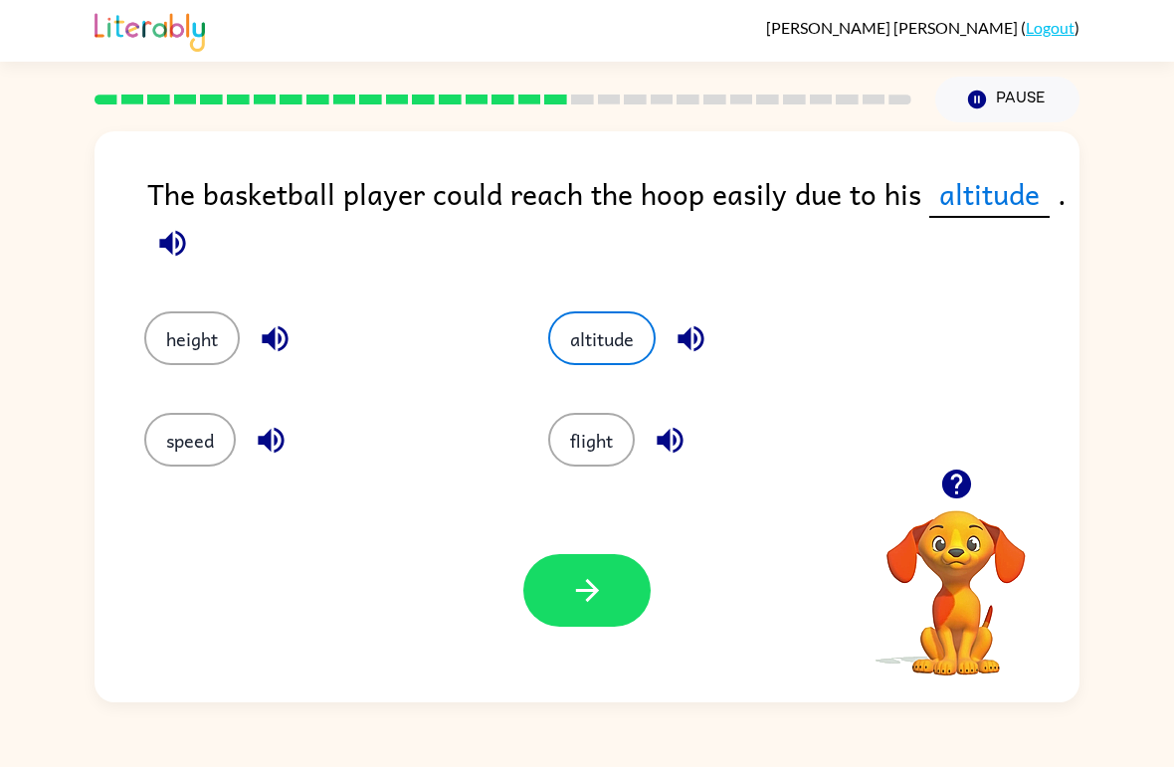
click at [590, 639] on div "Your browser must support playing .mp4 files to use Literably. Please try using…" at bounding box center [587, 591] width 985 height 224
click at [562, 593] on button "button" at bounding box center [587, 590] width 127 height 73
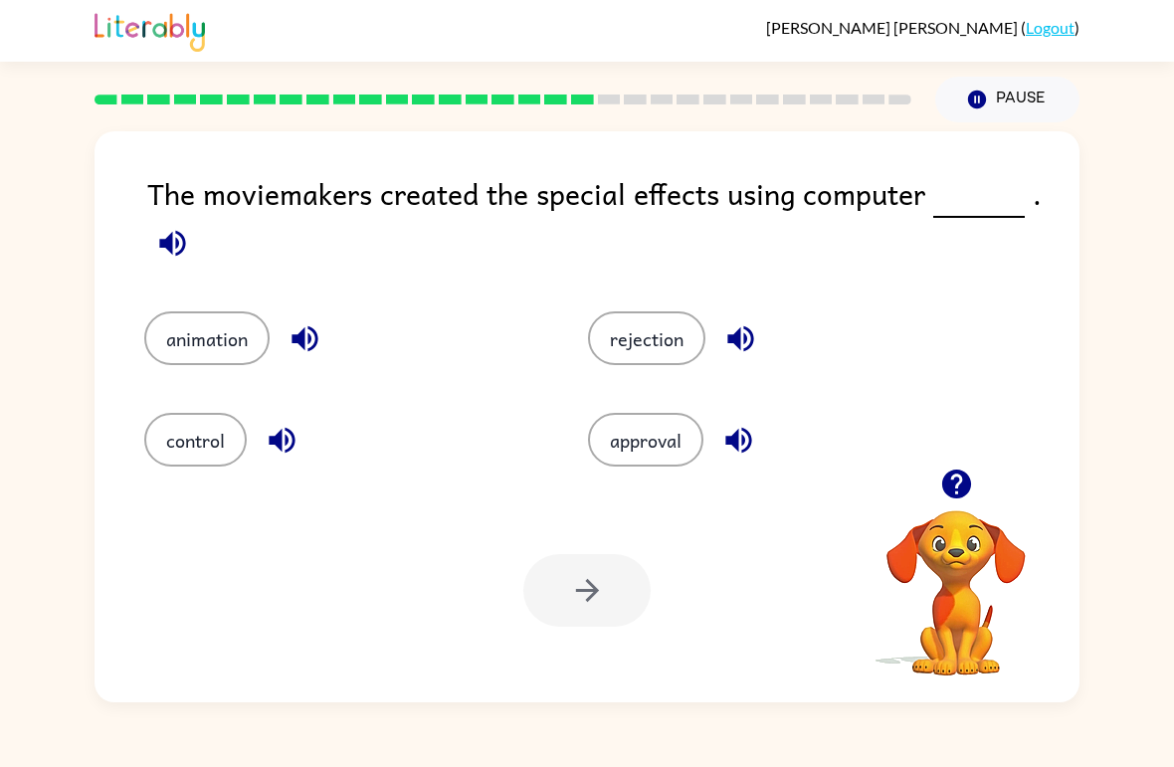
click at [211, 352] on button "animation" at bounding box center [206, 339] width 125 height 54
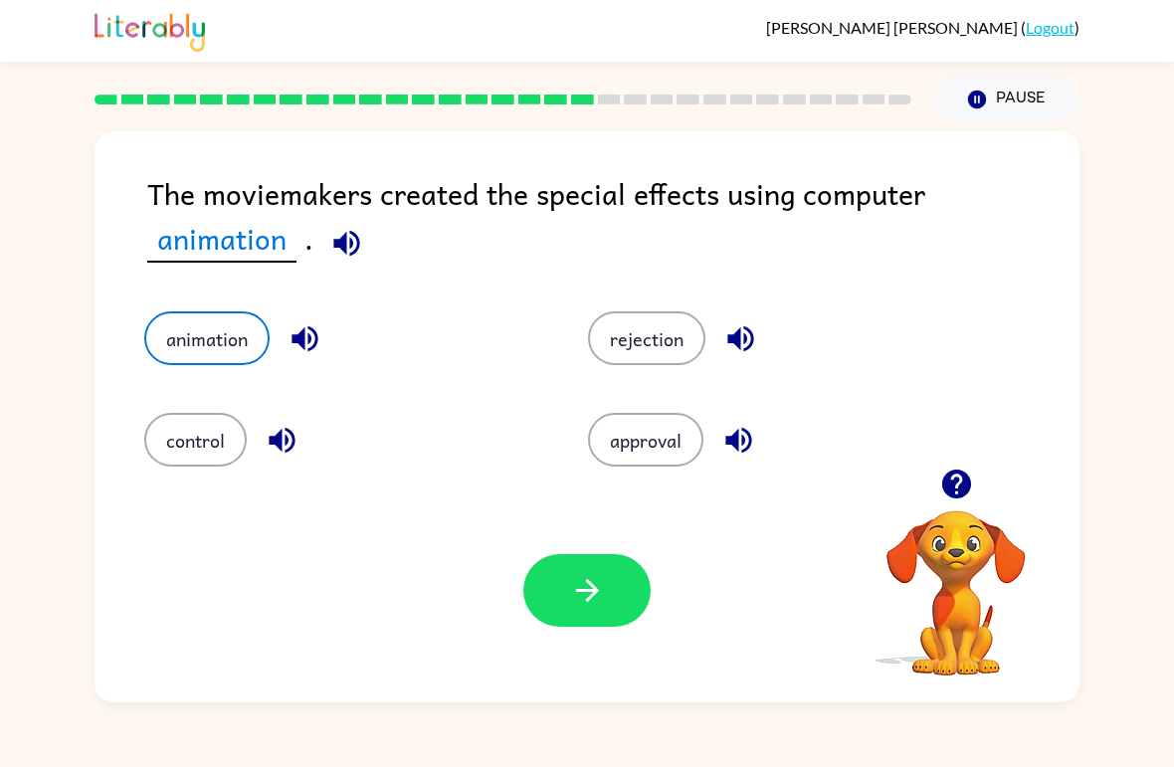
click at [187, 433] on button "control" at bounding box center [195, 440] width 103 height 54
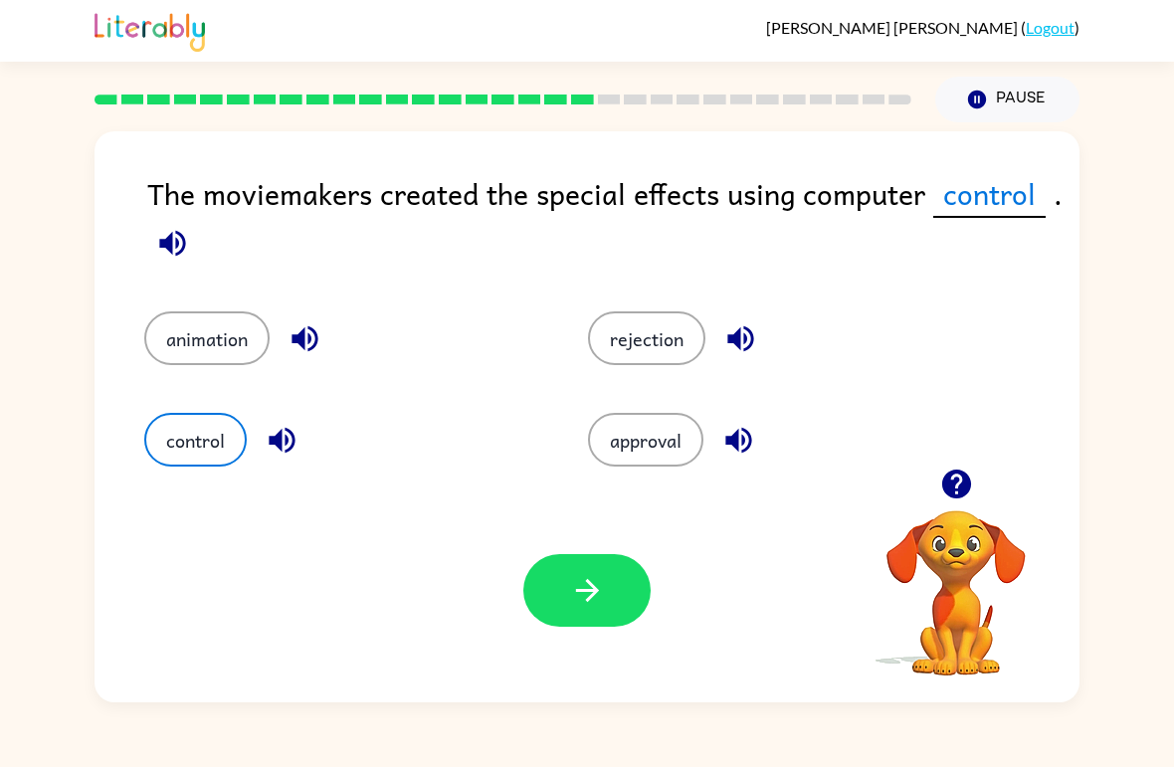
click at [575, 592] on icon "button" at bounding box center [587, 590] width 35 height 35
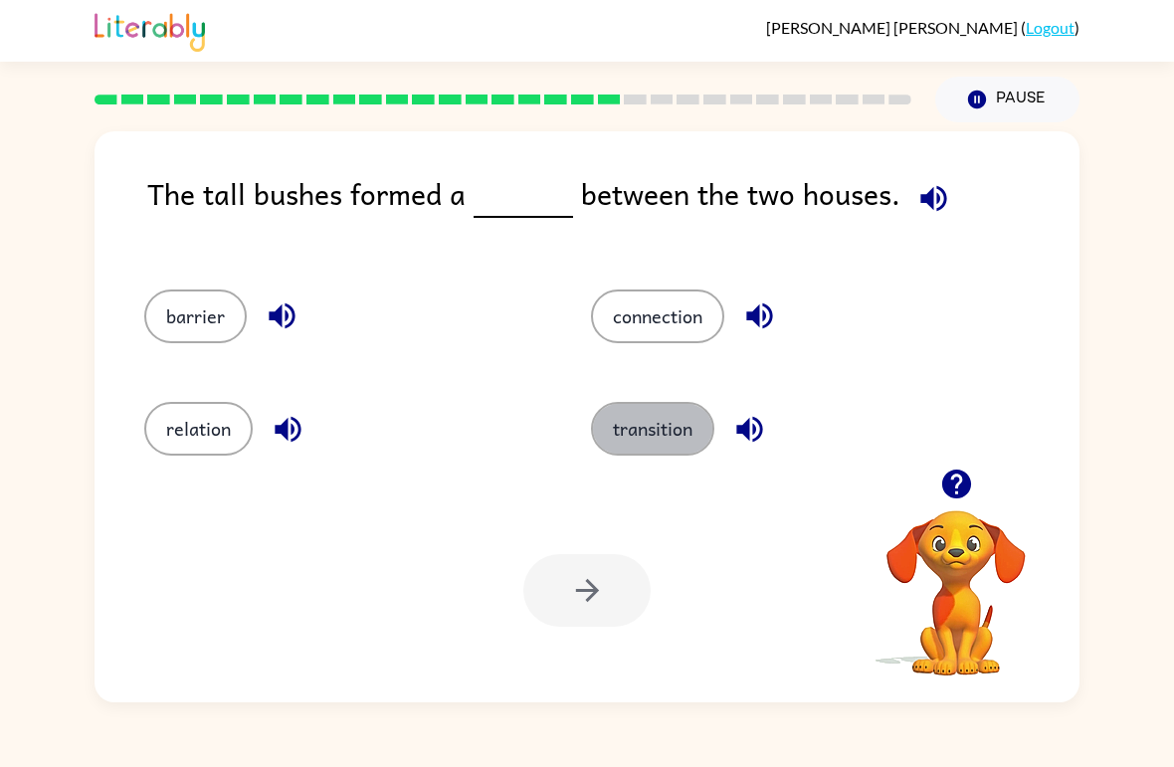
click at [668, 433] on button "transition" at bounding box center [652, 429] width 123 height 54
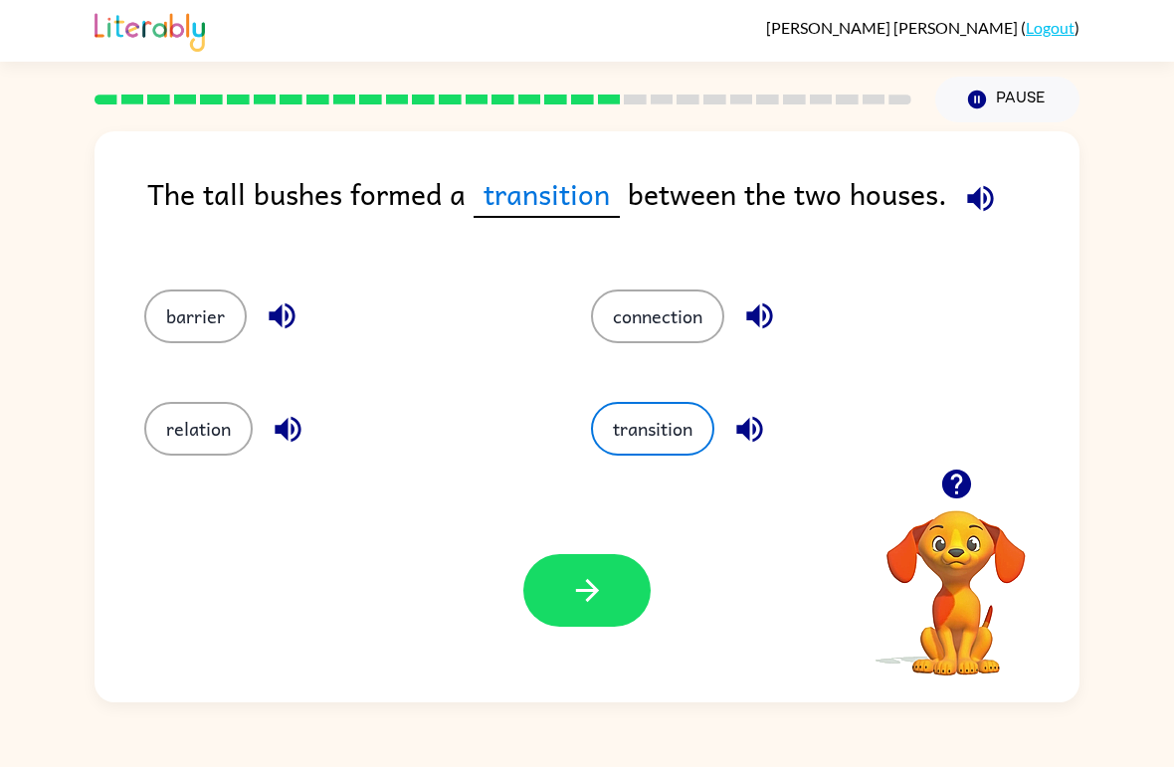
click at [607, 592] on button "button" at bounding box center [587, 590] width 127 height 73
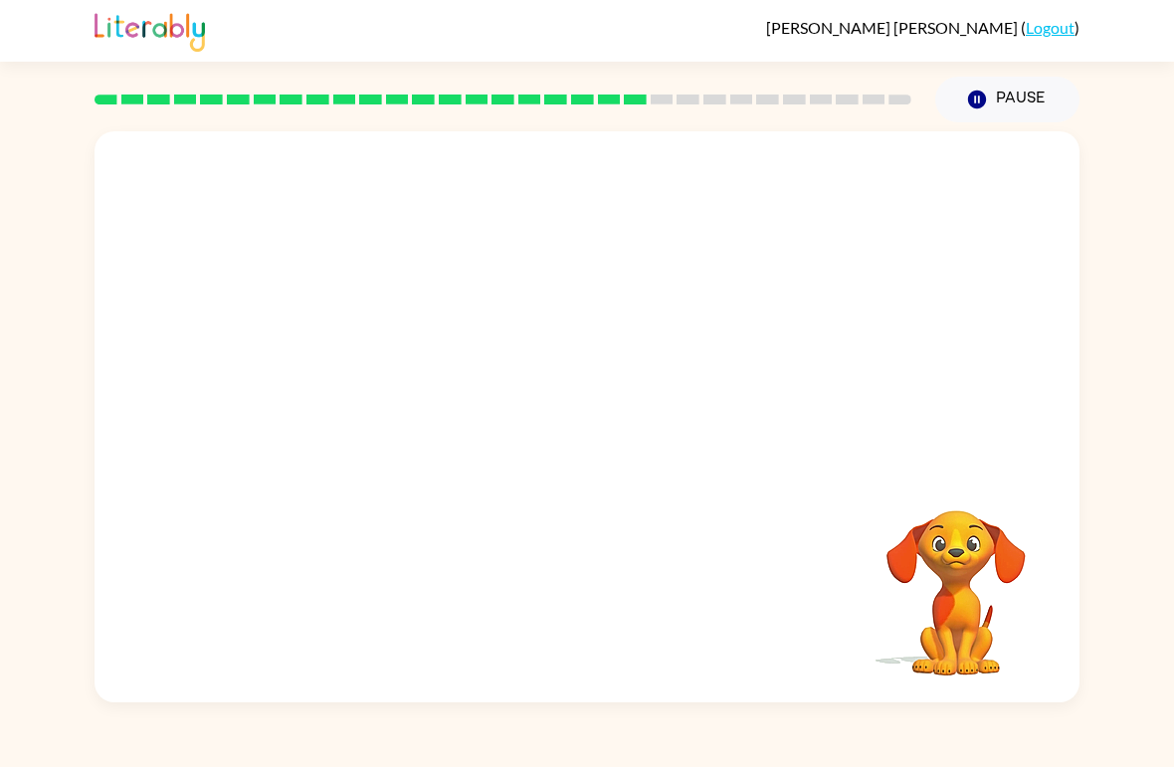
click at [432, 379] on video "Your browser must support playing .mp4 files to use Literably. Please try using…" at bounding box center [587, 299] width 985 height 337
click at [390, 410] on video "Your browser must support playing .mp4 files to use Literably. Please try using…" at bounding box center [587, 299] width 985 height 337
click at [970, 550] on video "Your browser must support playing .mp4 files to use Literably. Please try using…" at bounding box center [956, 579] width 199 height 199
click at [969, 587] on video "Your browser must support playing .mp4 files to use Literably. Please try using…" at bounding box center [956, 579] width 199 height 199
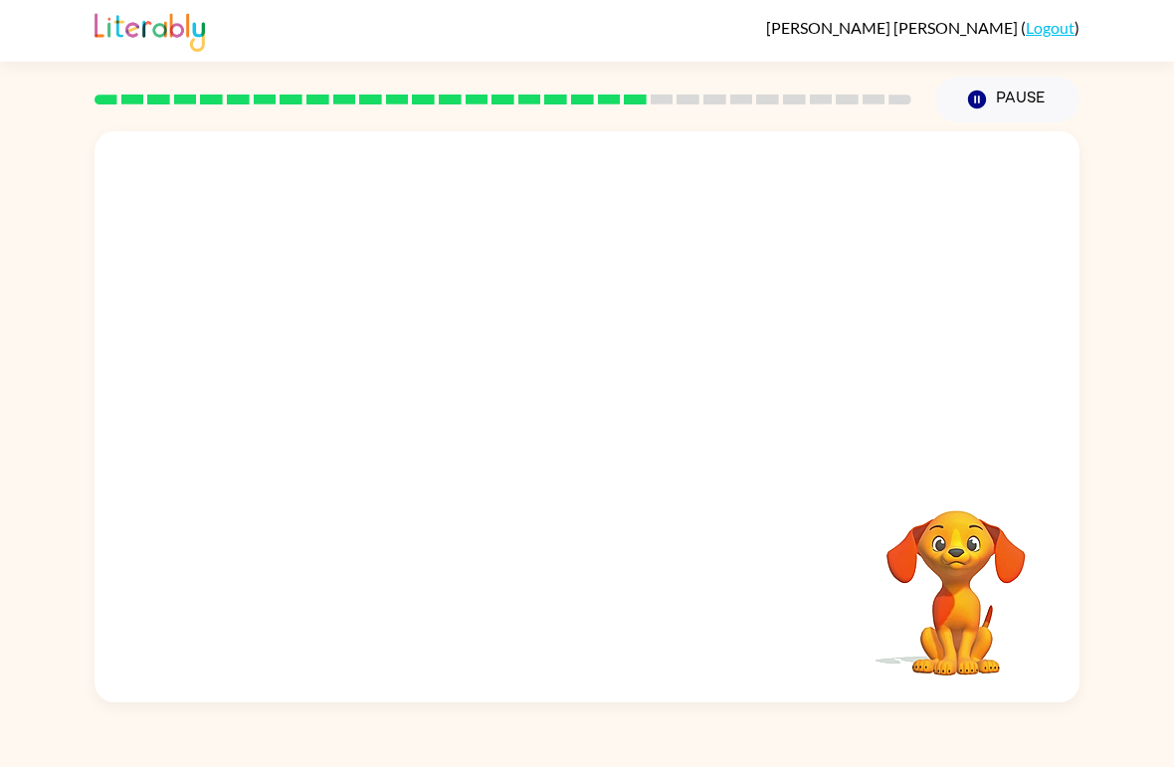
click at [973, 462] on video "Your browser must support playing .mp4 files to use Literably. Please try using…" at bounding box center [587, 299] width 985 height 337
click at [950, 381] on video "Your browser must support playing .mp4 files to use Literably. Please try using…" at bounding box center [587, 299] width 985 height 337
click at [903, 234] on video "Your browser must support playing .mp4 files to use Literably. Please try using…" at bounding box center [587, 299] width 985 height 337
click at [871, 279] on video "Your browser must support playing .mp4 files to use Literably. Please try using…" at bounding box center [587, 299] width 985 height 337
click at [815, 316] on video "Your browser must support playing .mp4 files to use Literably. Please try using…" at bounding box center [587, 299] width 985 height 337
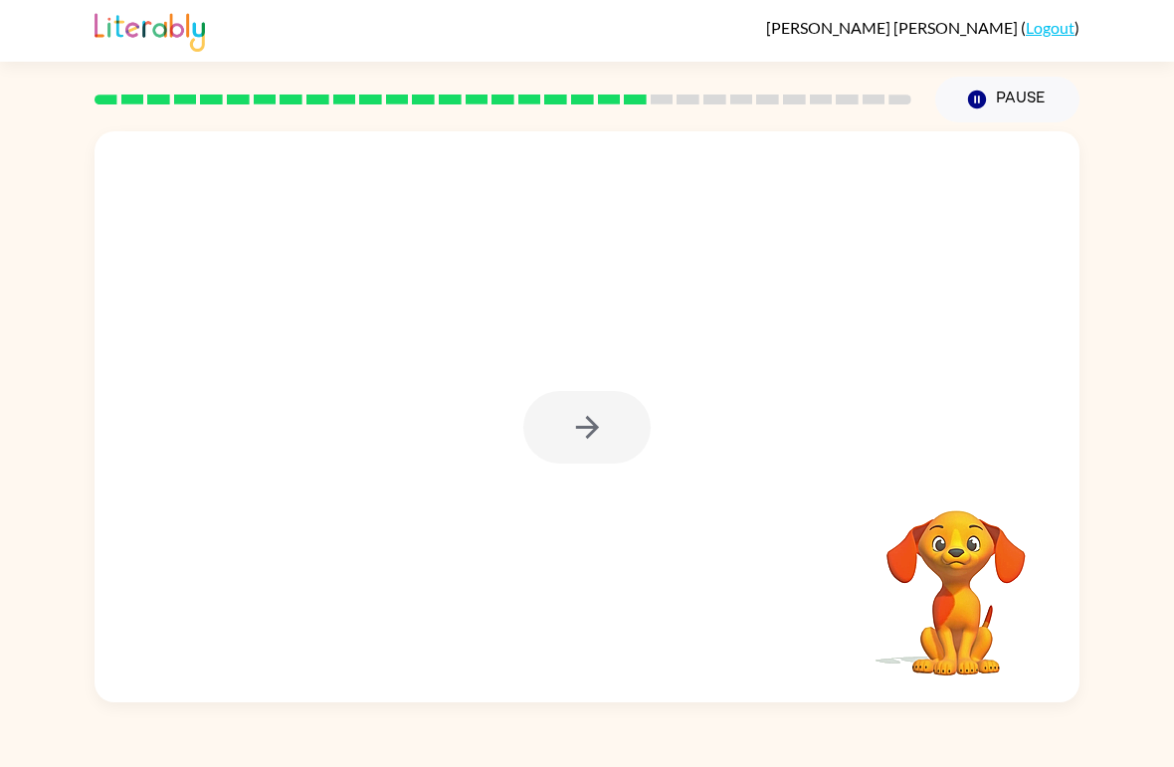
click at [964, 391] on div at bounding box center [587, 416] width 985 height 571
click at [967, 517] on video "Your browser must support playing .mp4 files to use Literably. Please try using…" at bounding box center [956, 579] width 199 height 199
click at [935, 669] on video "Your browser must support playing .mp4 files to use Literably. Please try using…" at bounding box center [956, 579] width 199 height 199
click at [963, 644] on video "Your browser must support playing .mp4 files to use Literably. Please try using…" at bounding box center [956, 579] width 199 height 199
click at [572, 431] on div at bounding box center [587, 427] width 127 height 73
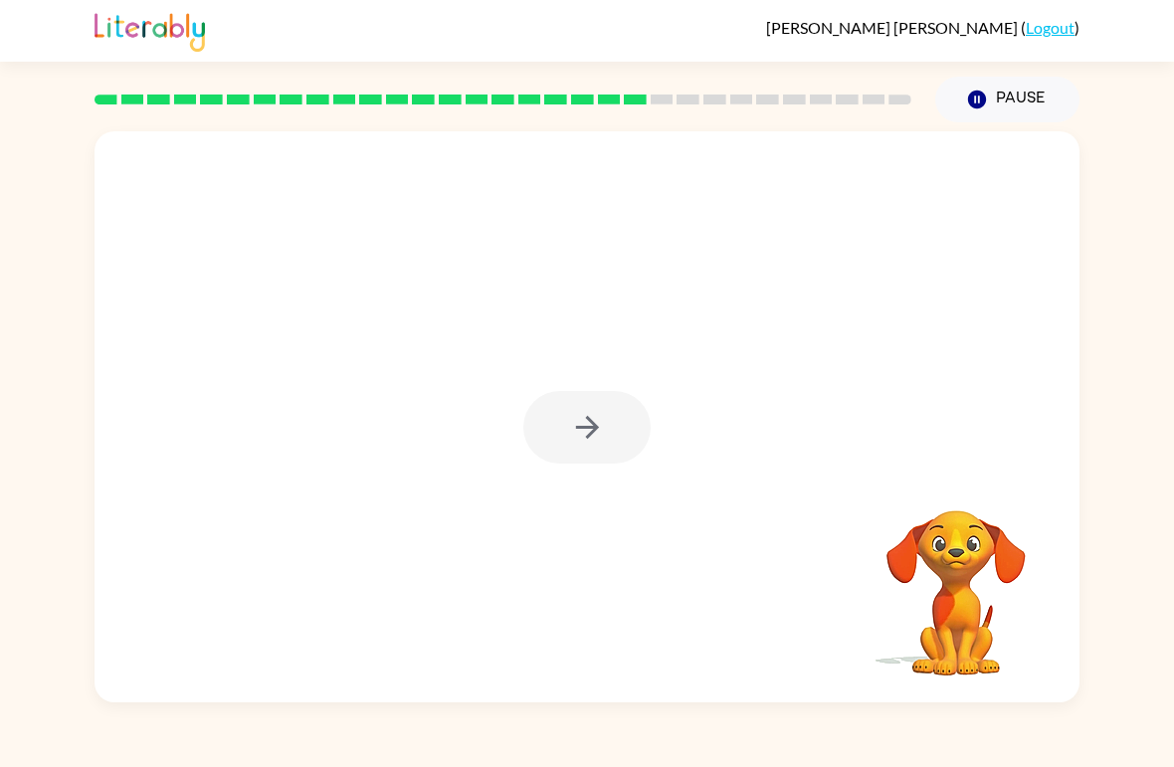
click at [572, 430] on div at bounding box center [587, 427] width 127 height 73
click at [589, 427] on div at bounding box center [587, 427] width 127 height 73
click at [604, 429] on div at bounding box center [587, 427] width 127 height 73
click at [589, 429] on icon "button" at bounding box center [586, 427] width 23 height 23
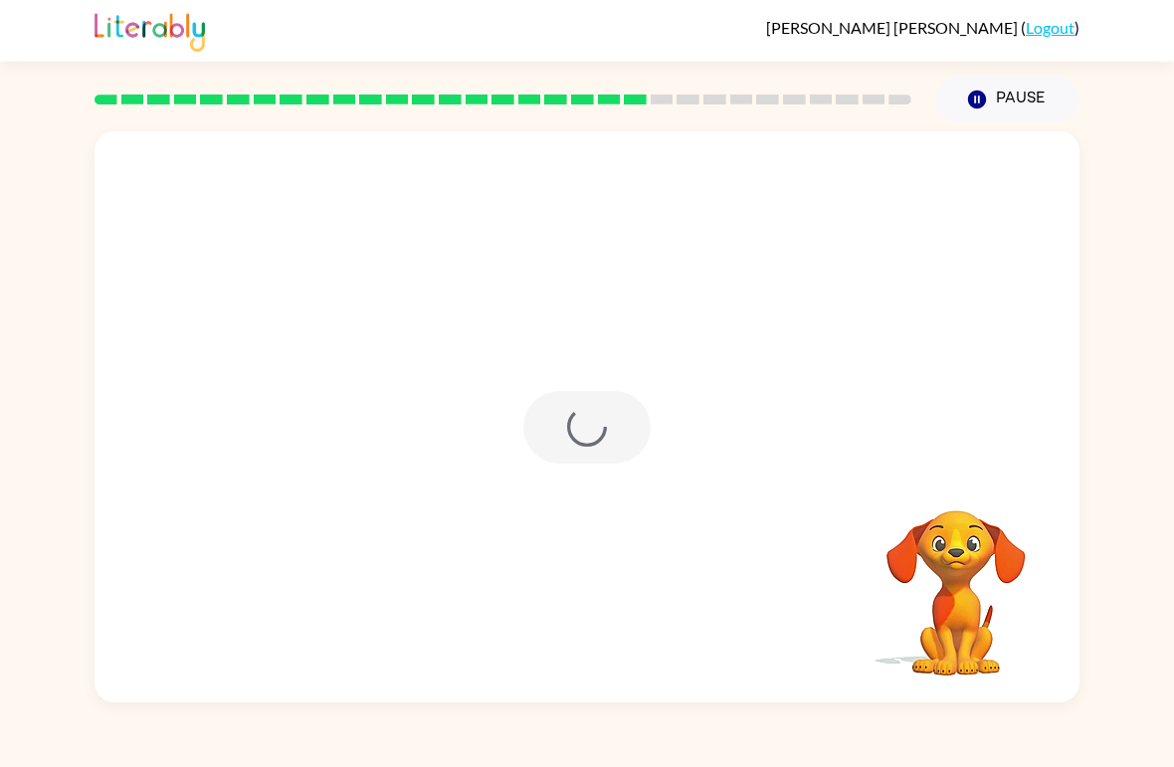
click at [588, 429] on div at bounding box center [587, 427] width 127 height 73
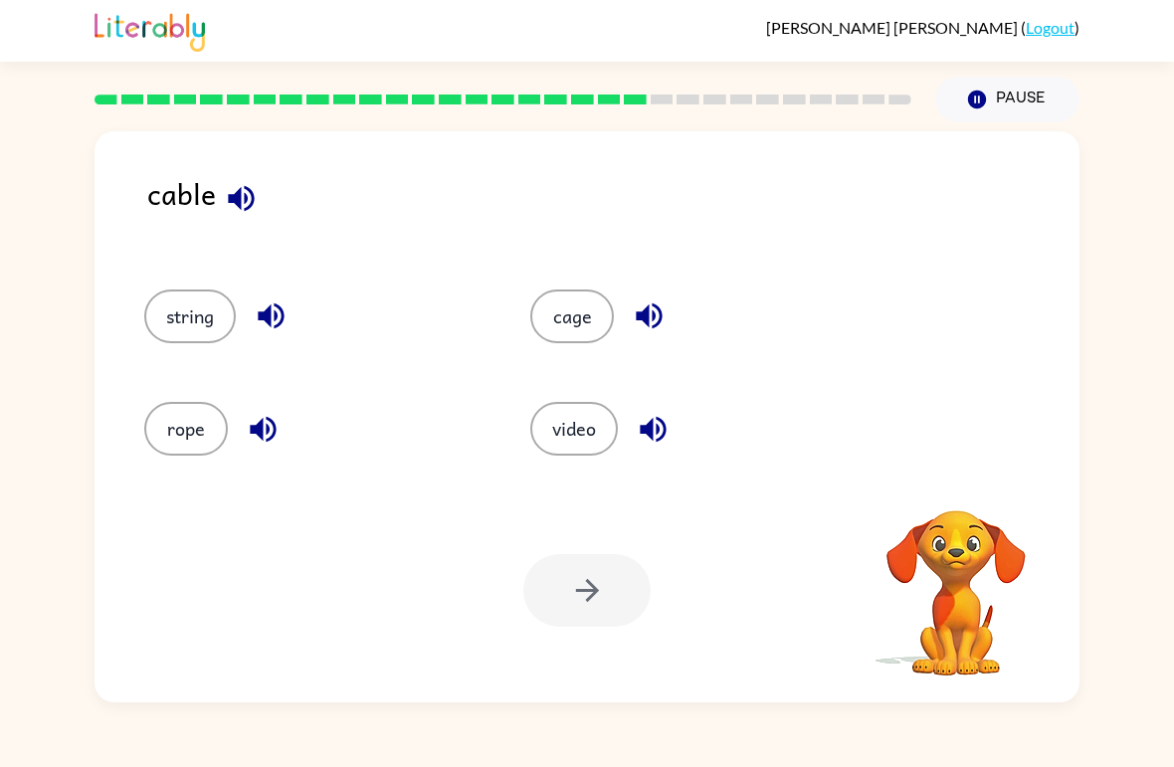
click at [577, 430] on button "video" at bounding box center [574, 429] width 88 height 54
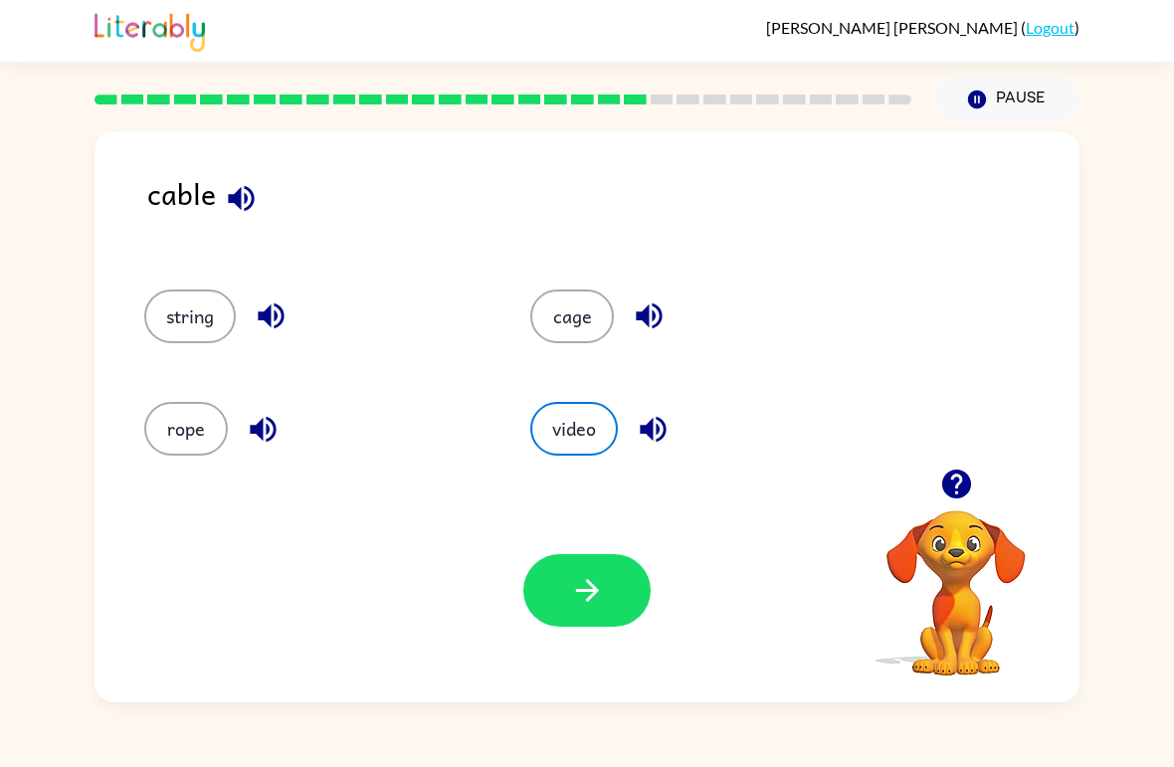
click at [215, 315] on button "string" at bounding box center [190, 317] width 92 height 54
click at [575, 322] on button "cage" at bounding box center [572, 317] width 84 height 54
click at [584, 605] on icon "button" at bounding box center [587, 590] width 35 height 35
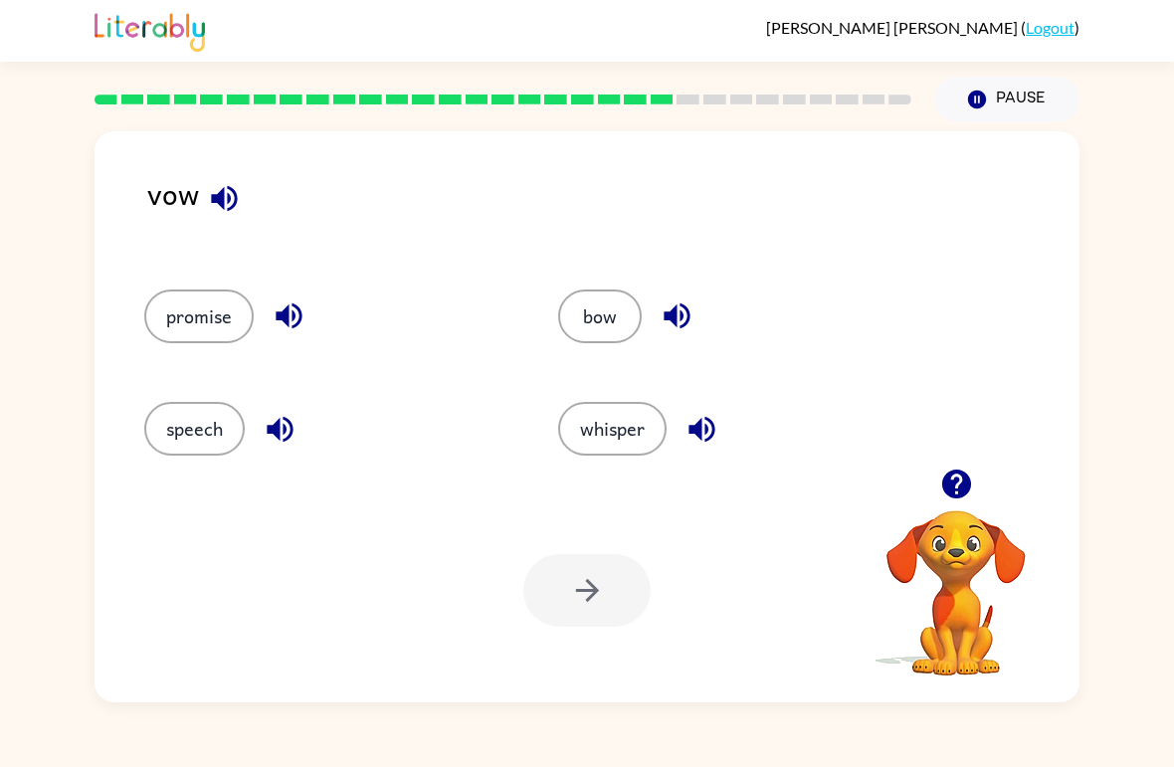
click at [617, 317] on button "bow" at bounding box center [600, 317] width 84 height 54
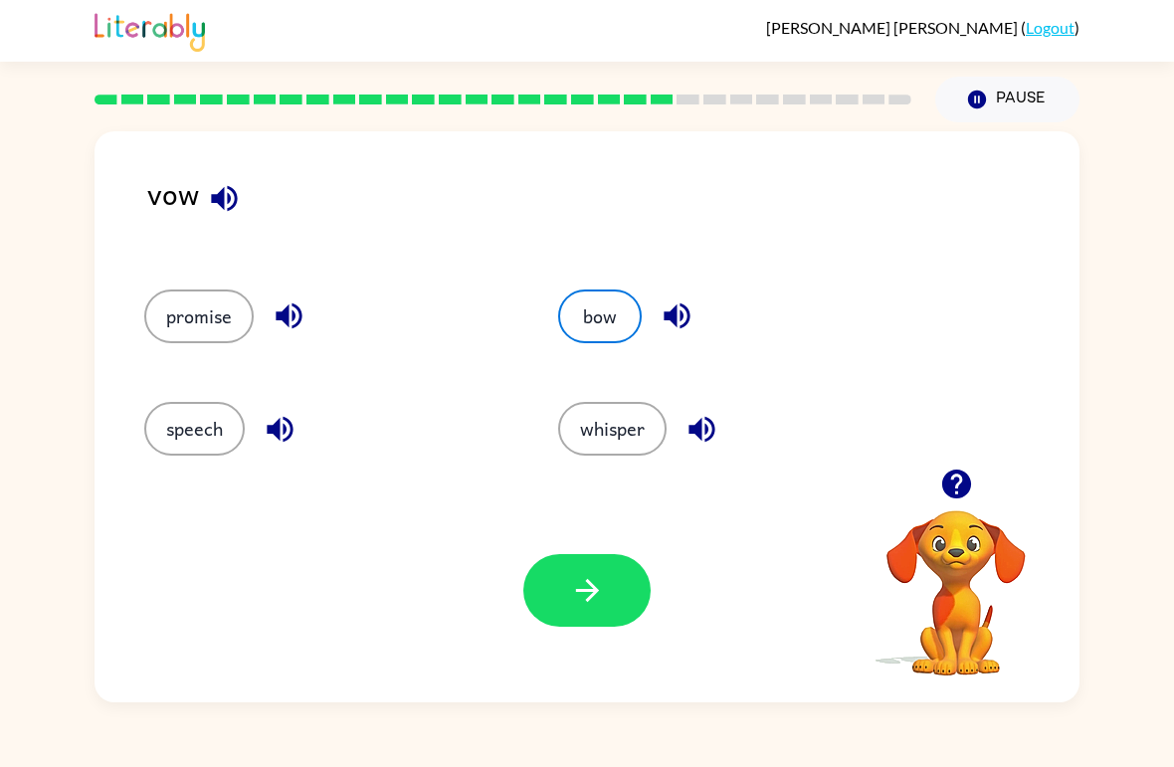
click at [588, 598] on icon "button" at bounding box center [587, 590] width 35 height 35
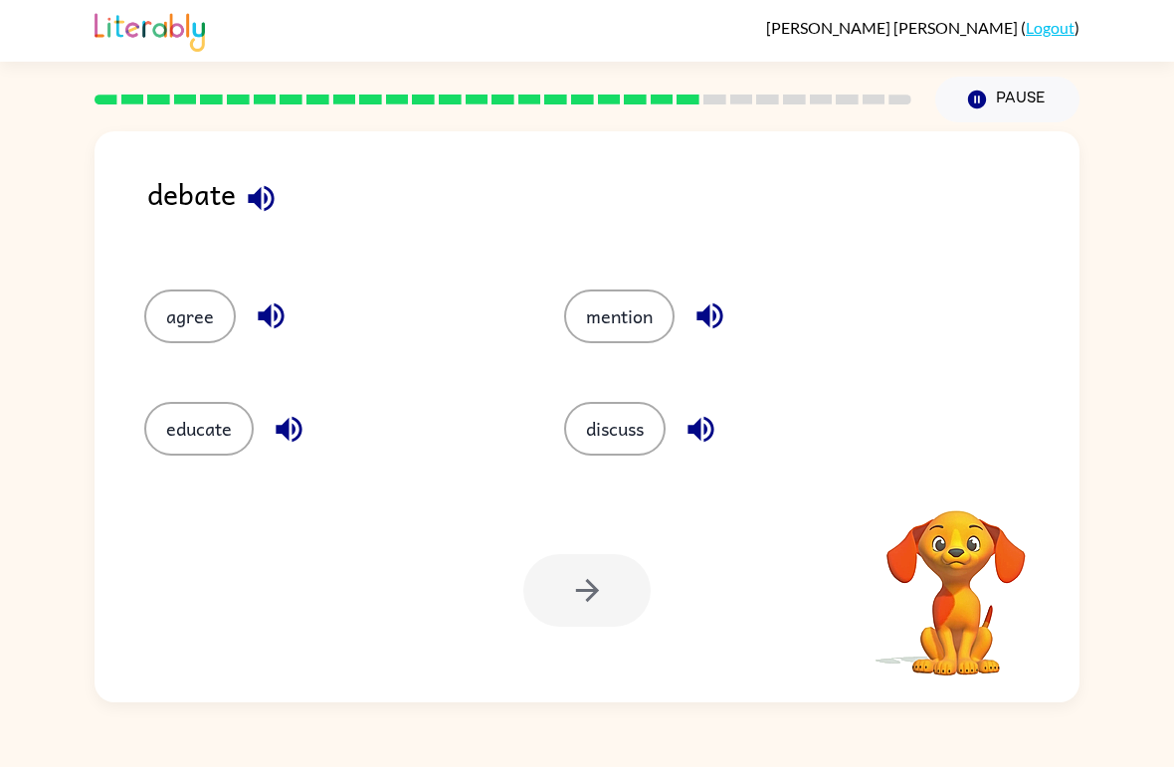
click at [654, 419] on button "discuss" at bounding box center [615, 429] width 102 height 54
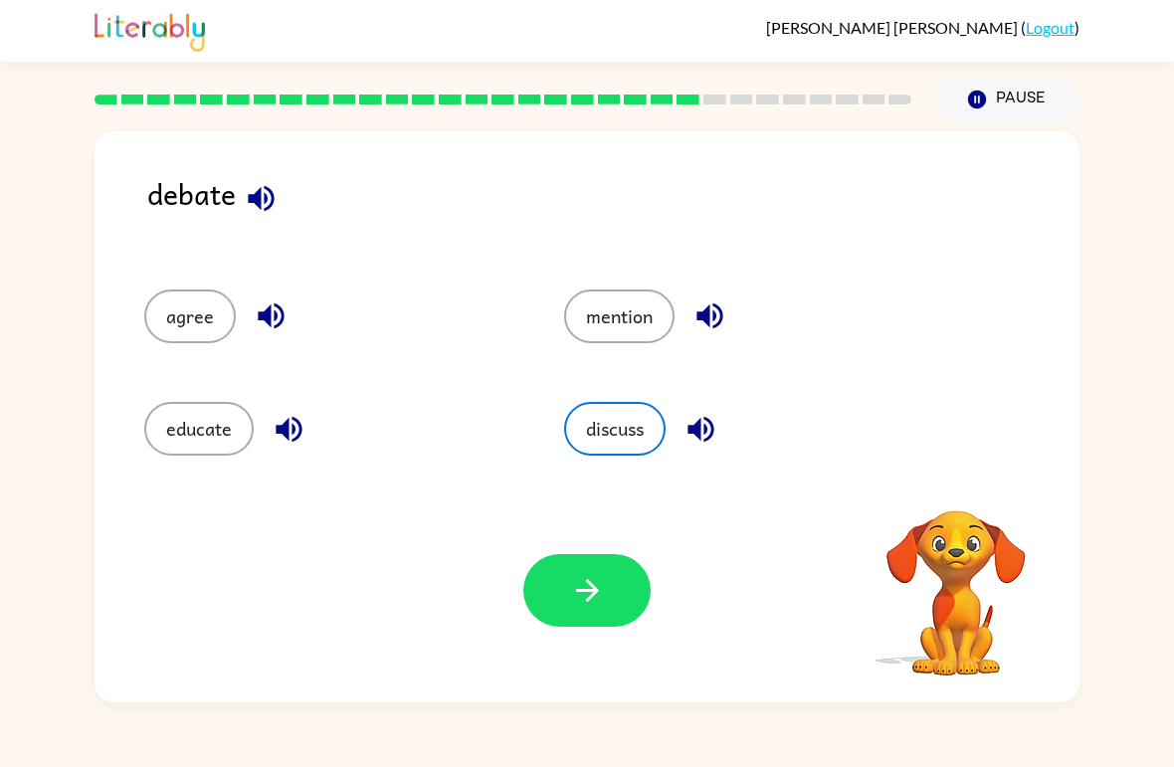
click at [594, 585] on icon "button" at bounding box center [587, 590] width 35 height 35
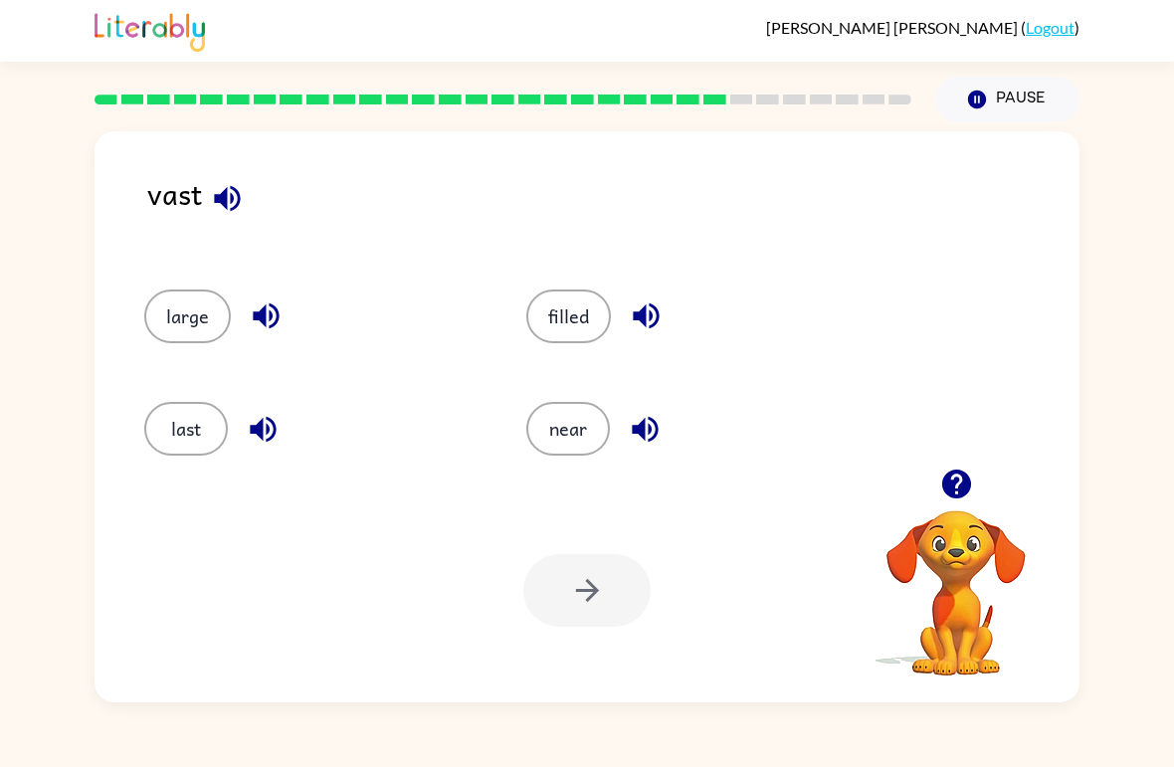
click at [186, 426] on button "last" at bounding box center [186, 429] width 84 height 54
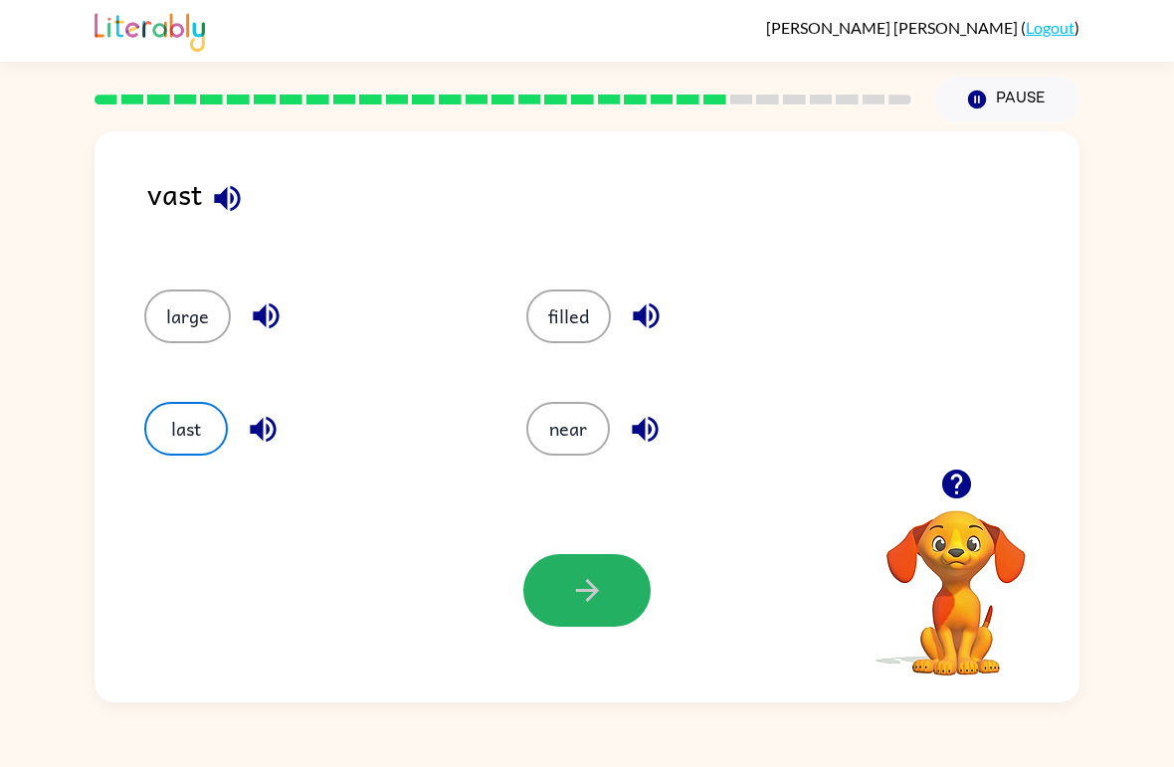
click at [600, 589] on icon "button" at bounding box center [587, 590] width 35 height 35
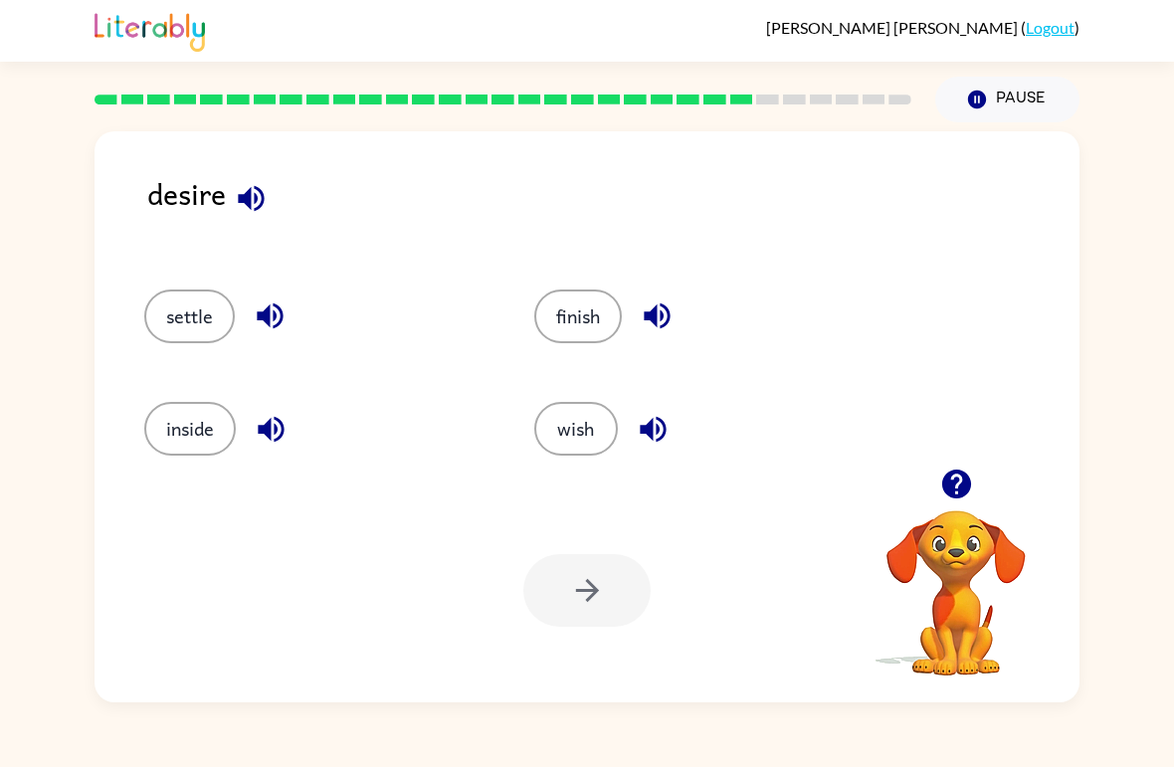
click at [583, 456] on button "wish" at bounding box center [576, 429] width 84 height 54
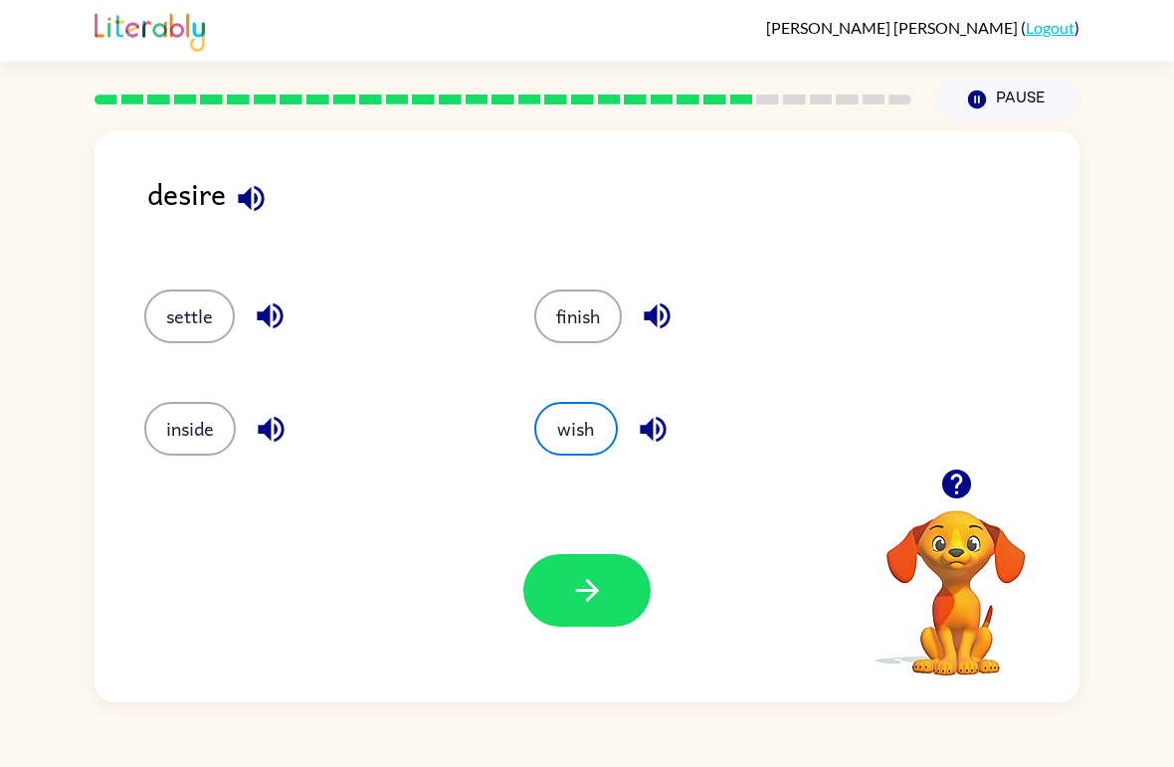
click at [613, 593] on button "button" at bounding box center [587, 590] width 127 height 73
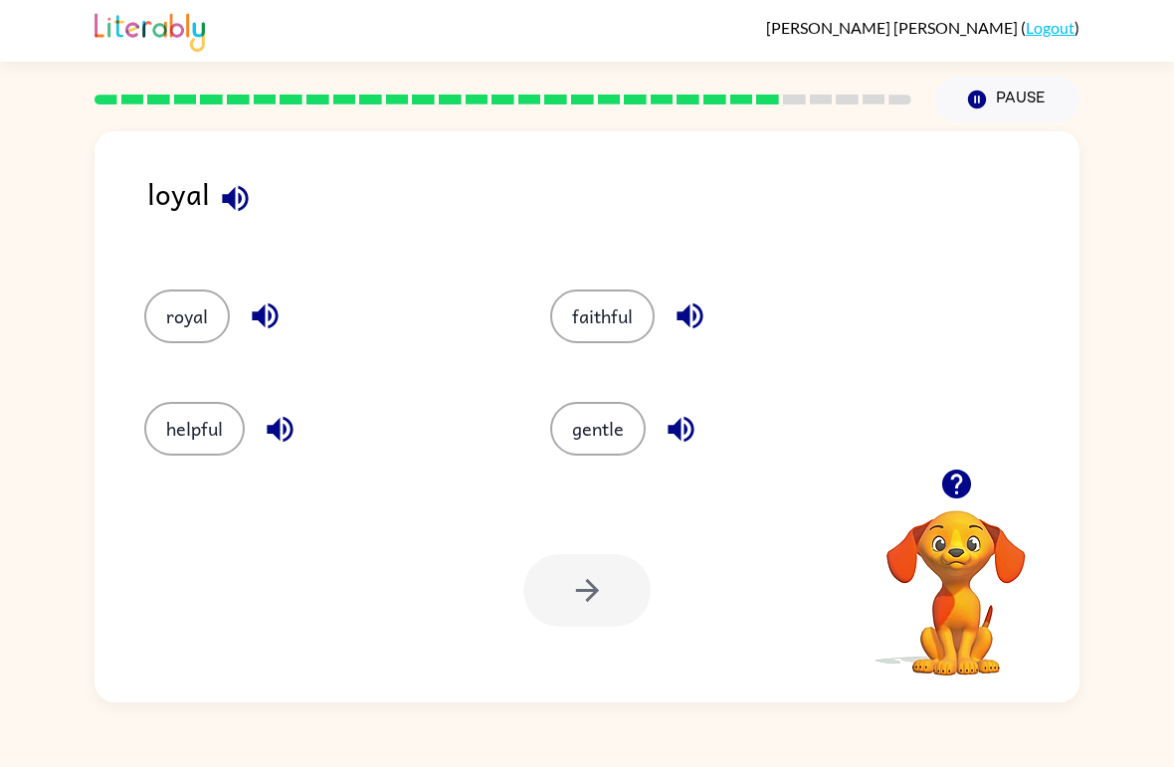
click at [608, 442] on button "gentle" at bounding box center [598, 429] width 96 height 54
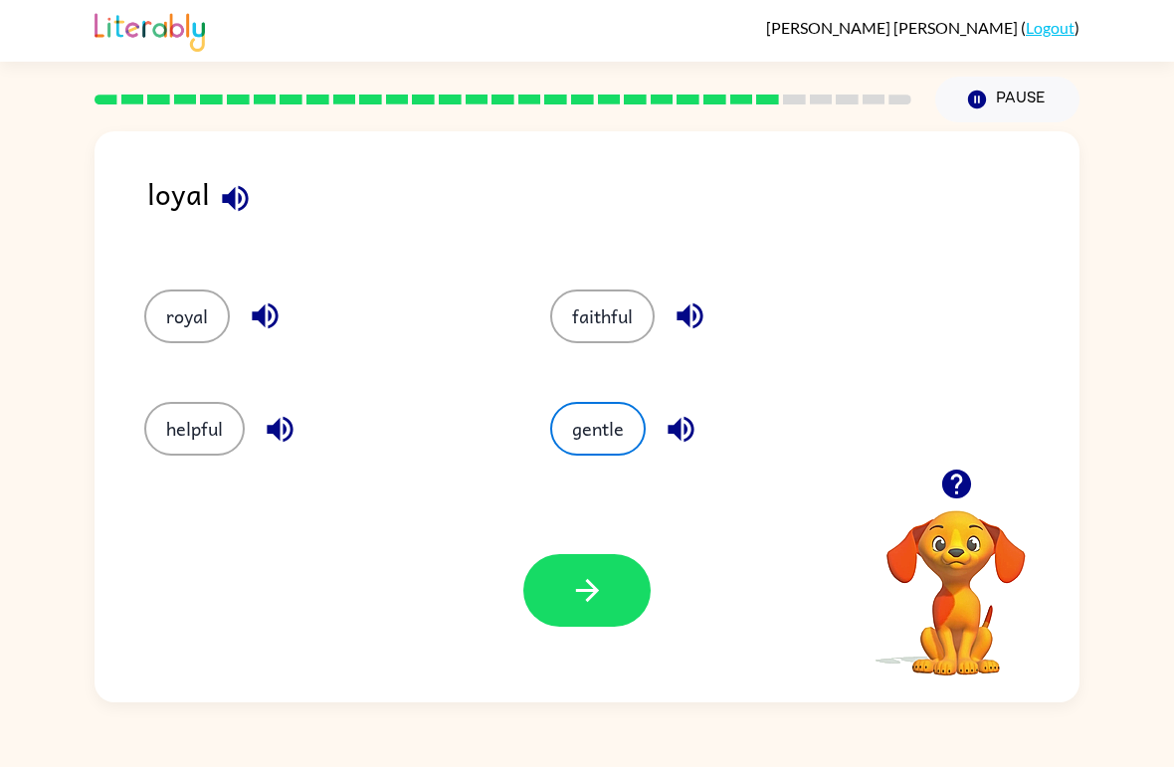
click at [582, 589] on icon "button" at bounding box center [587, 590] width 35 height 35
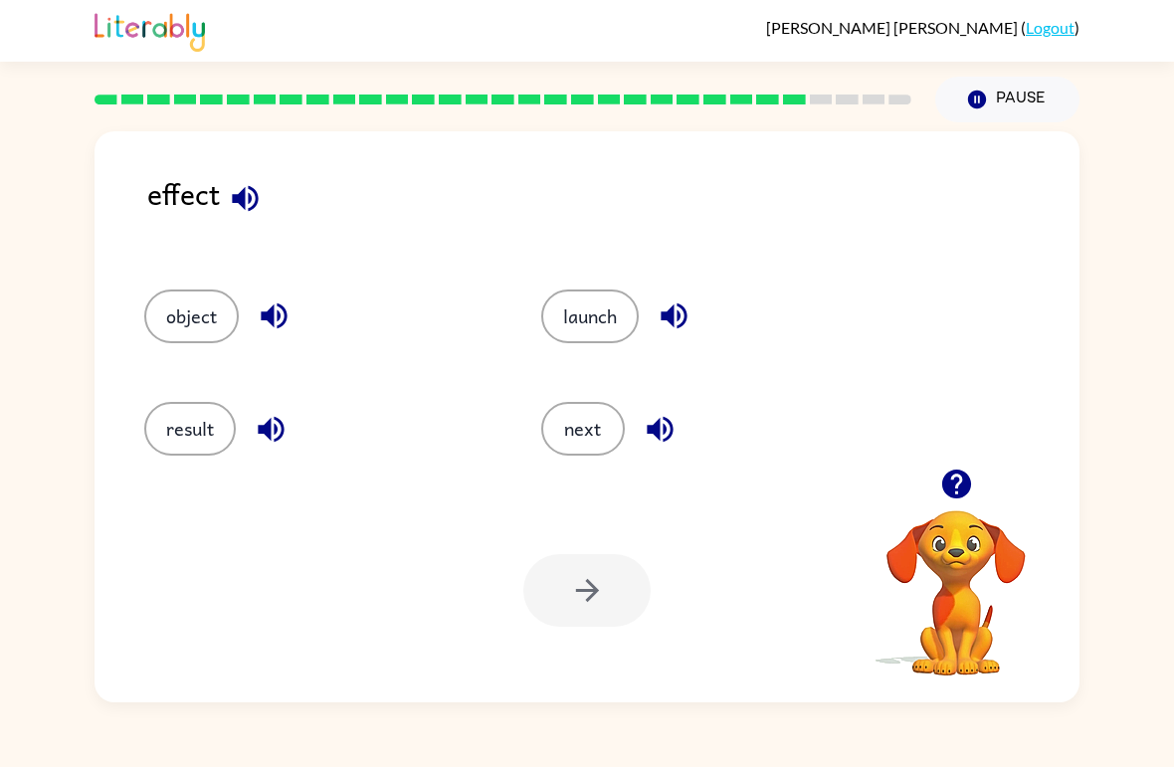
click at [167, 424] on button "result" at bounding box center [190, 429] width 92 height 54
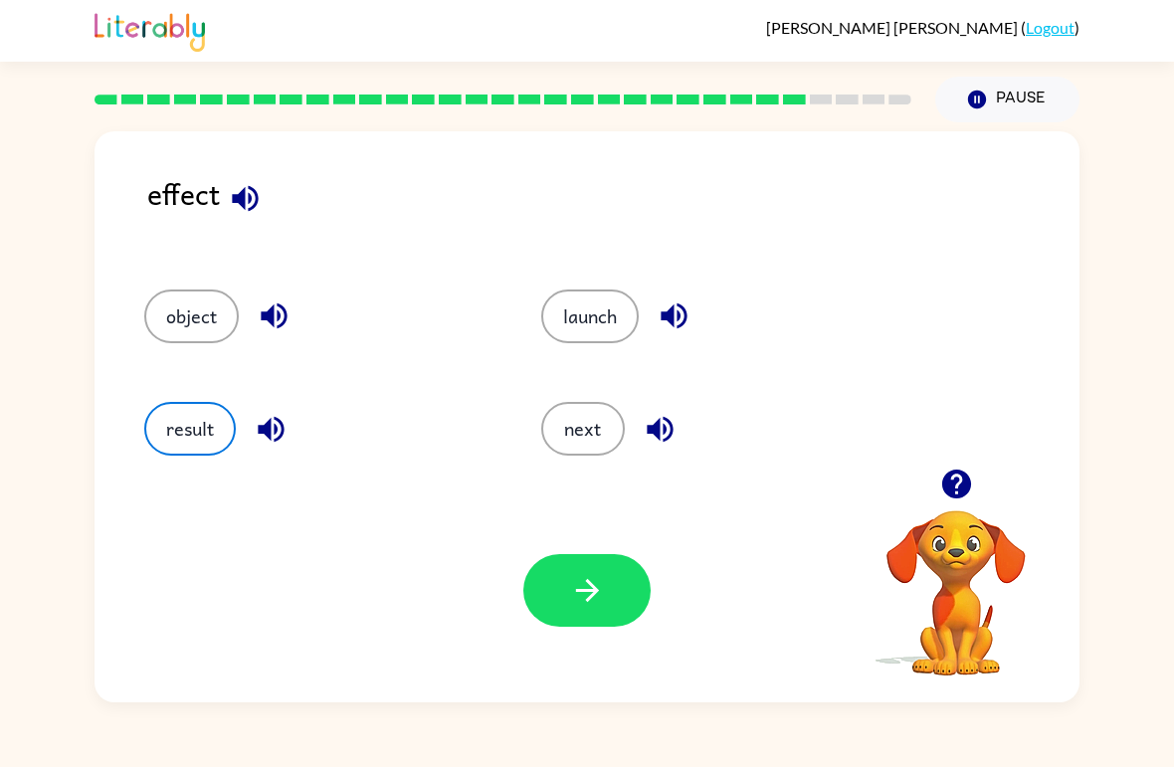
click at [594, 585] on icon "button" at bounding box center [587, 590] width 35 height 35
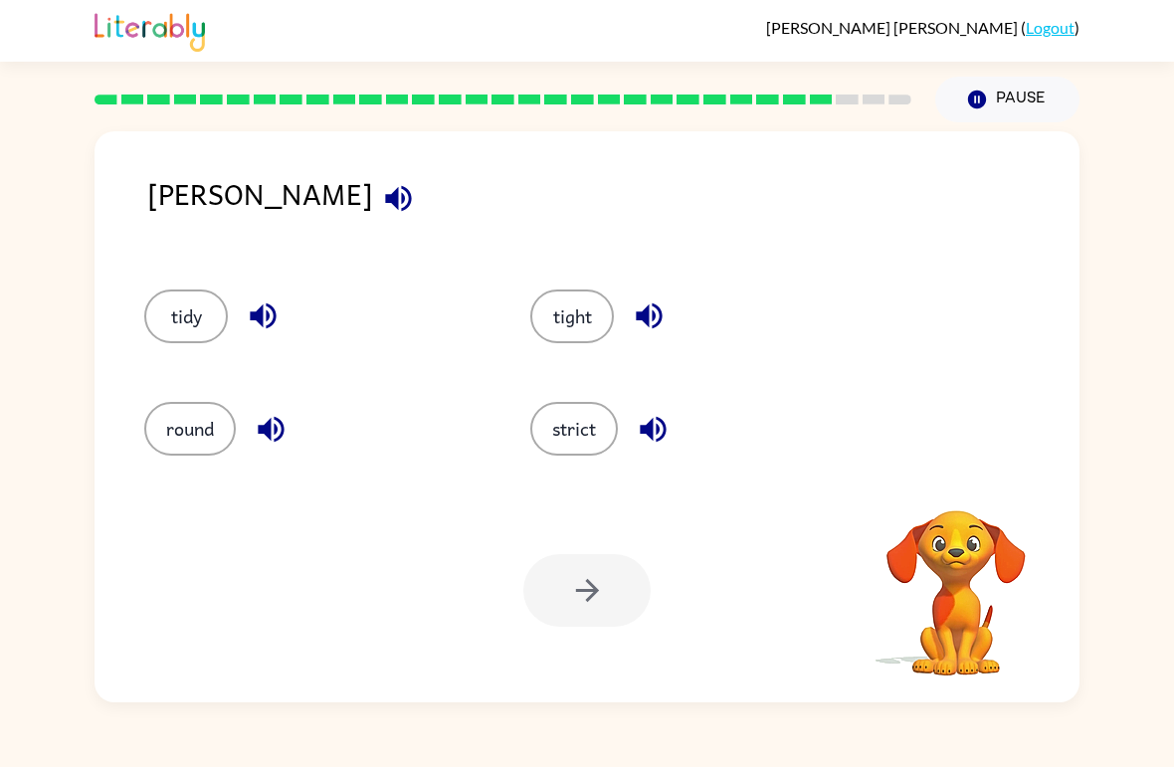
click at [587, 436] on button "strict" at bounding box center [574, 429] width 88 height 54
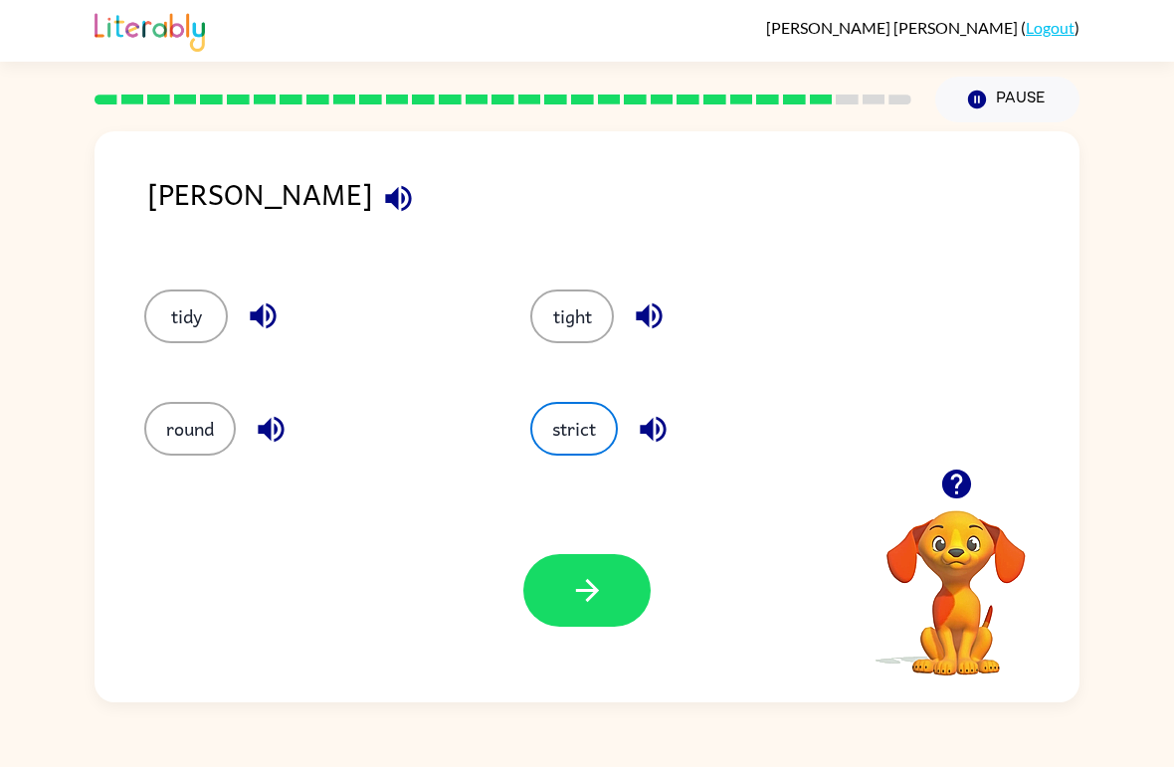
click at [595, 618] on button "button" at bounding box center [587, 590] width 127 height 73
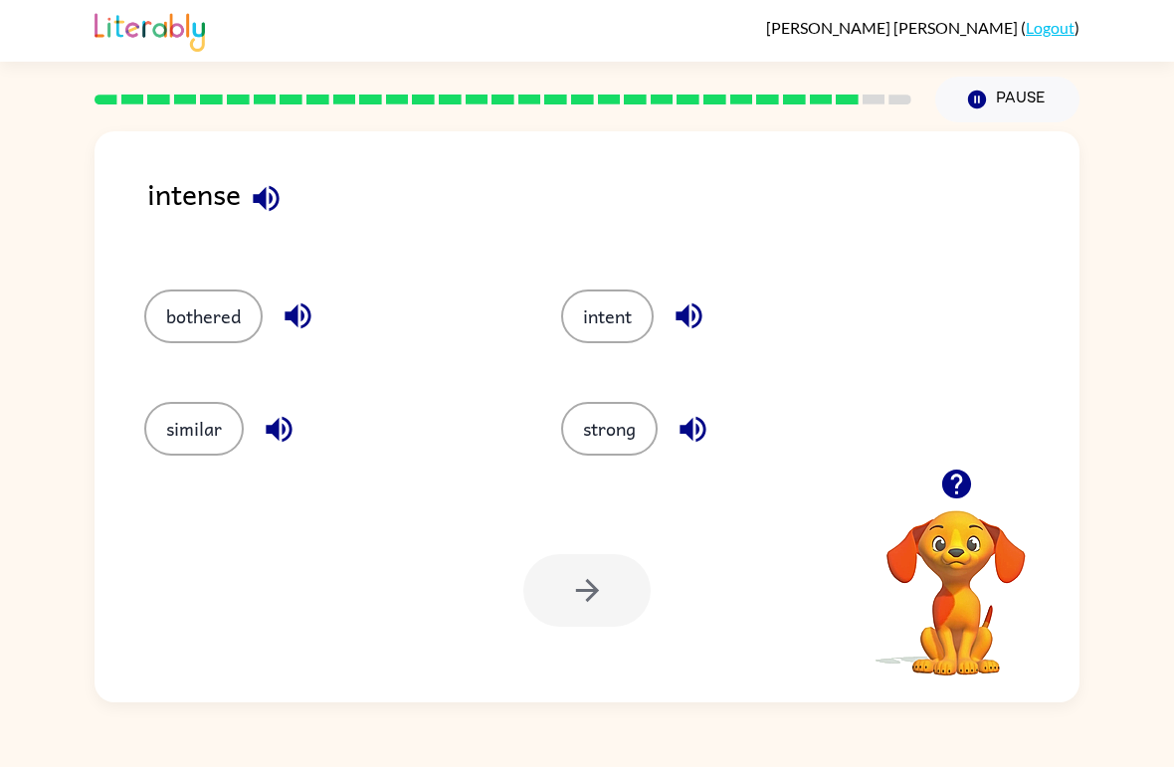
click at [623, 319] on button "intent" at bounding box center [607, 317] width 93 height 54
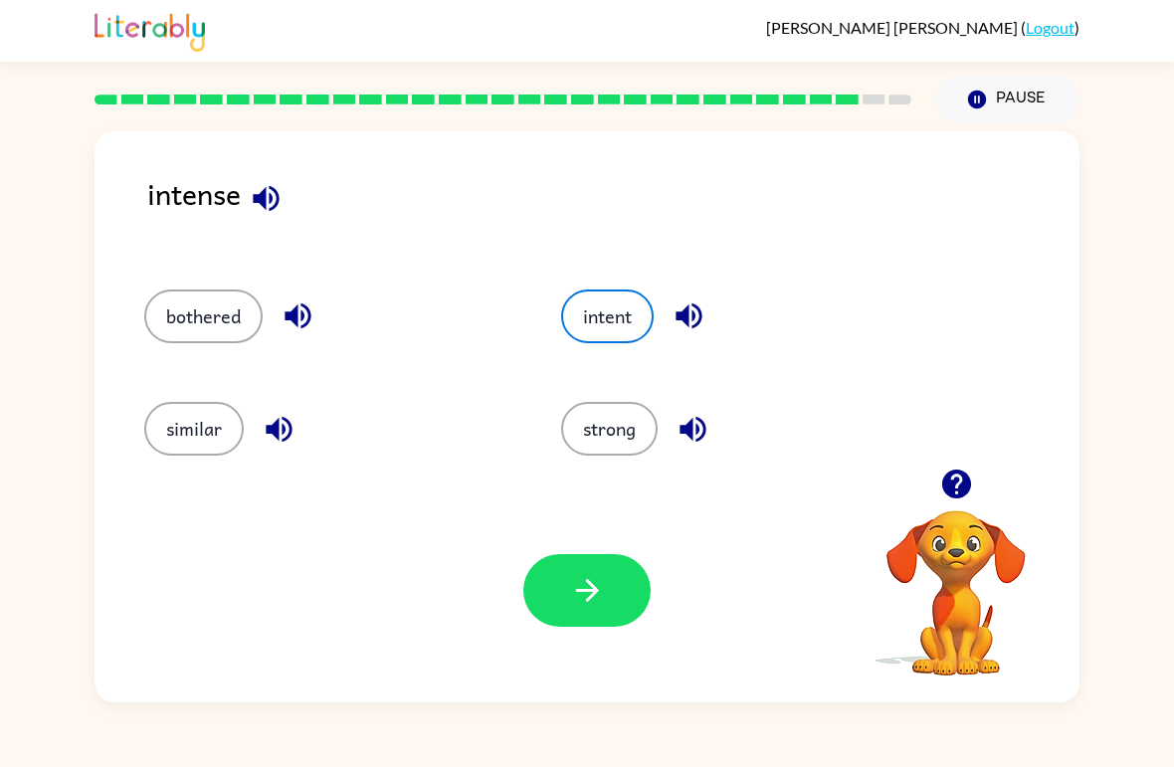
click at [587, 610] on button "button" at bounding box center [587, 590] width 127 height 73
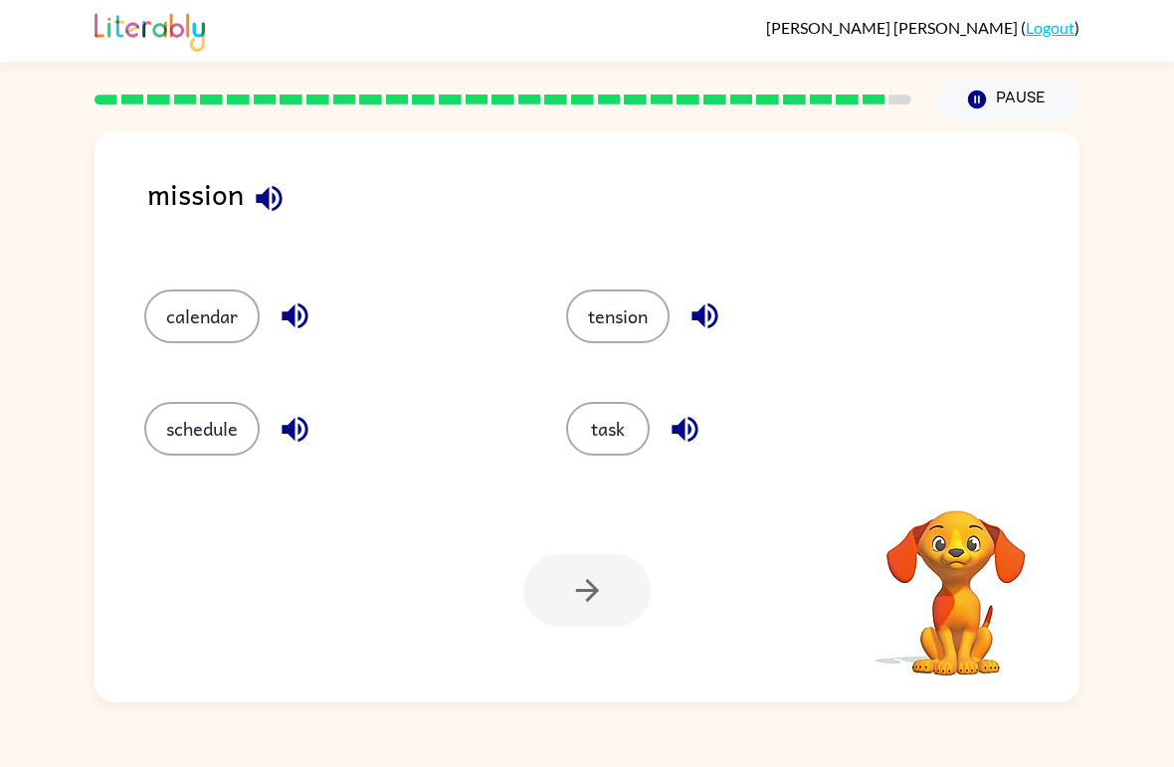
click at [601, 435] on button "task" at bounding box center [608, 429] width 84 height 54
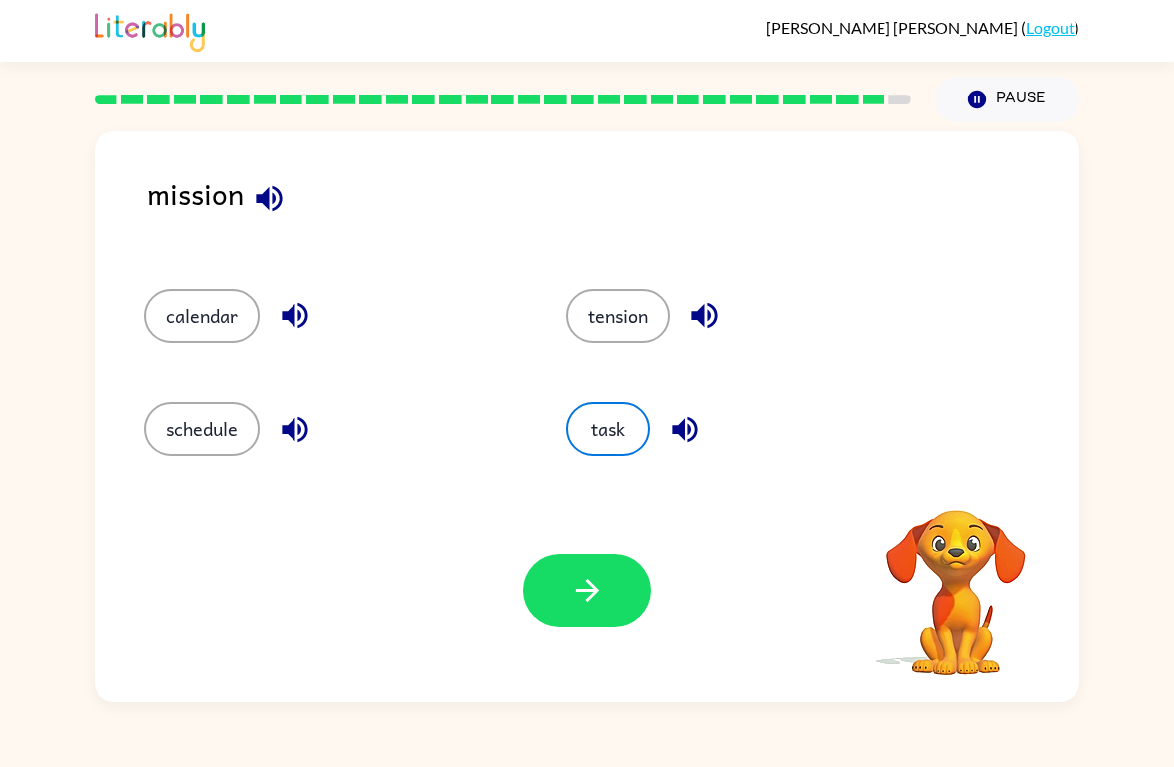
click at [594, 579] on icon "button" at bounding box center [587, 590] width 35 height 35
